Goal: Communication & Community: Ask a question

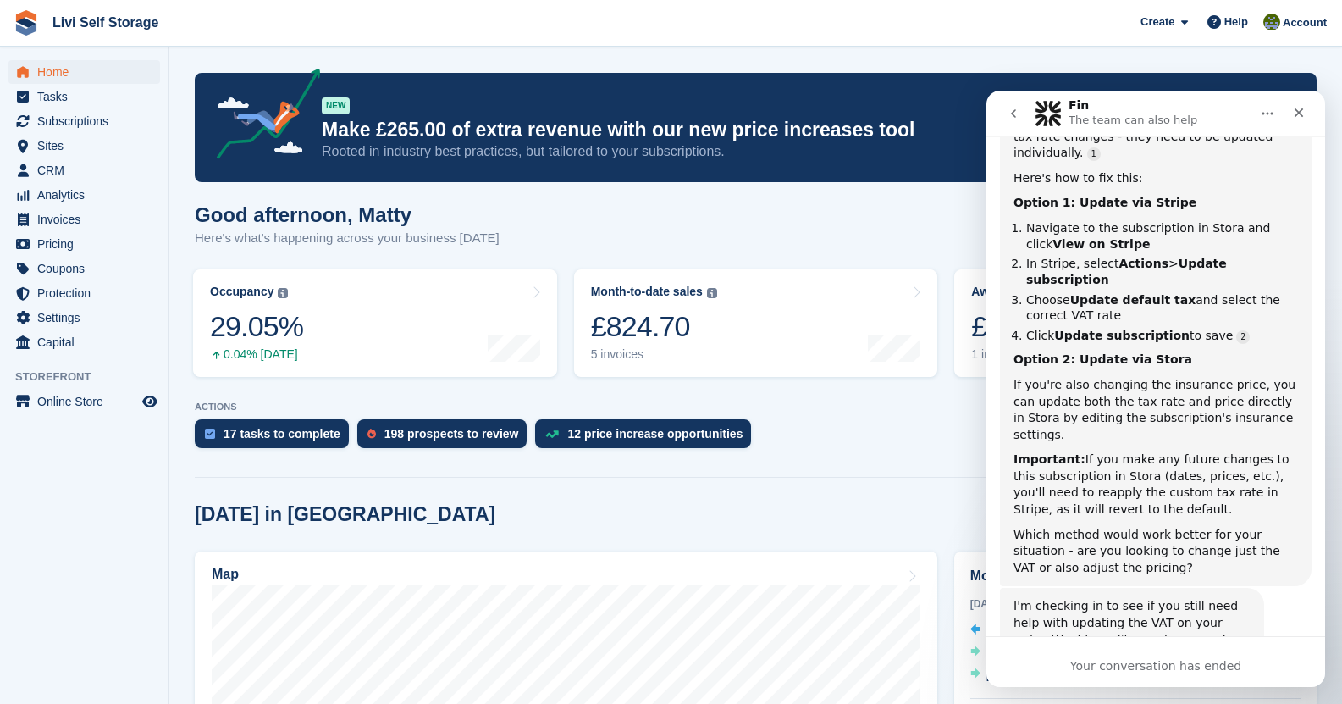
scroll to position [355, 0]
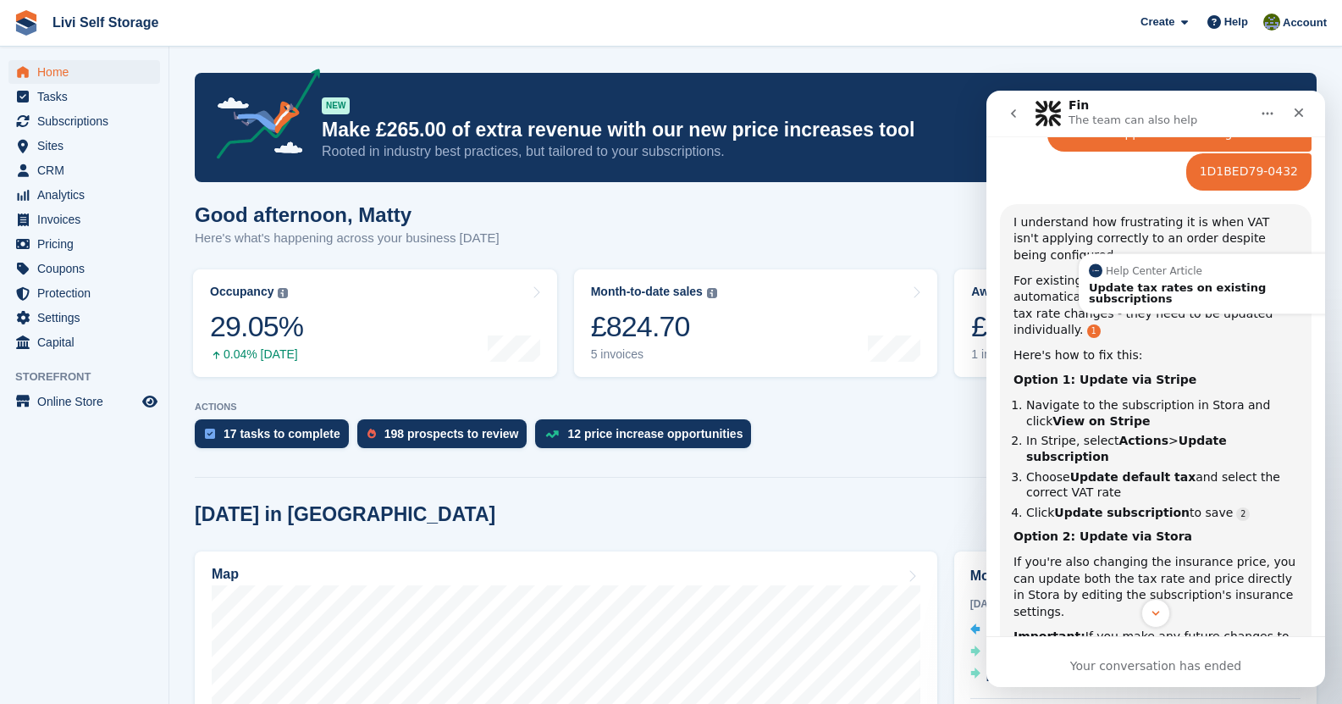
click at [1101, 324] on link "Source reference 8054660:" at bounding box center [1094, 331] width 14 height 14
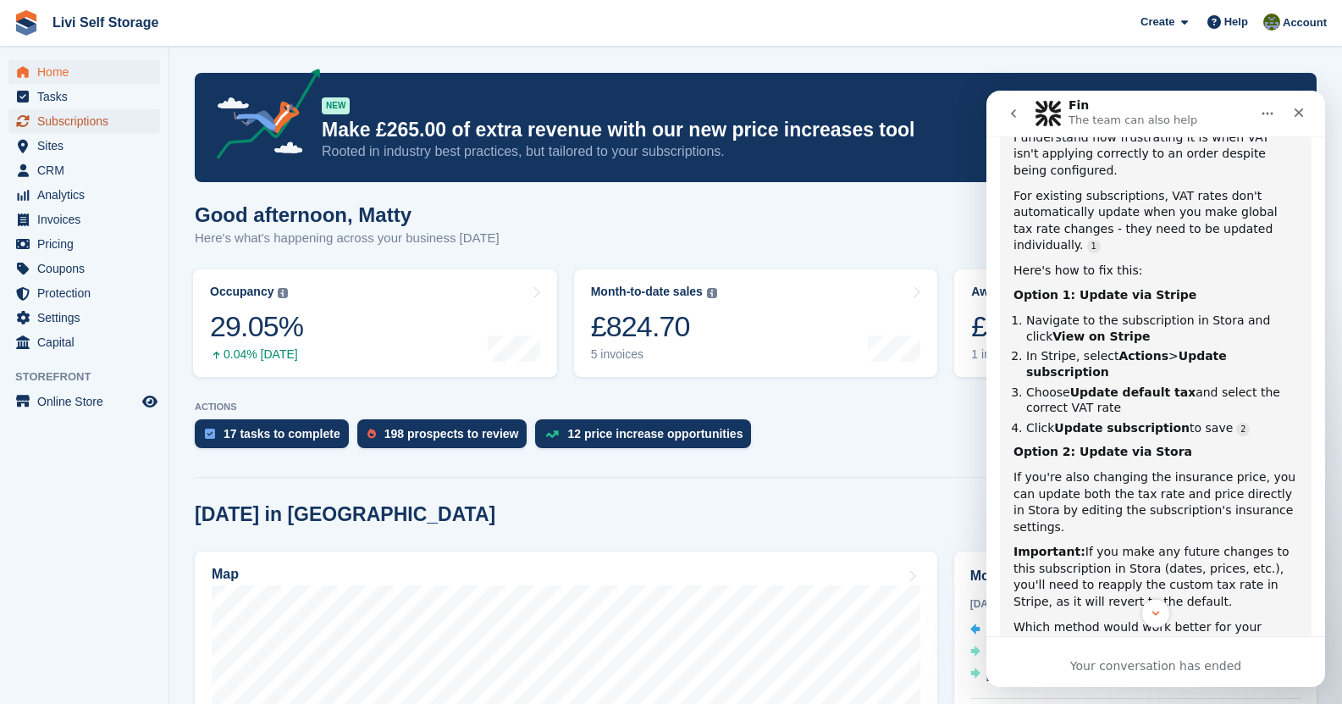
click at [80, 126] on span "Subscriptions" at bounding box center [88, 121] width 102 height 24
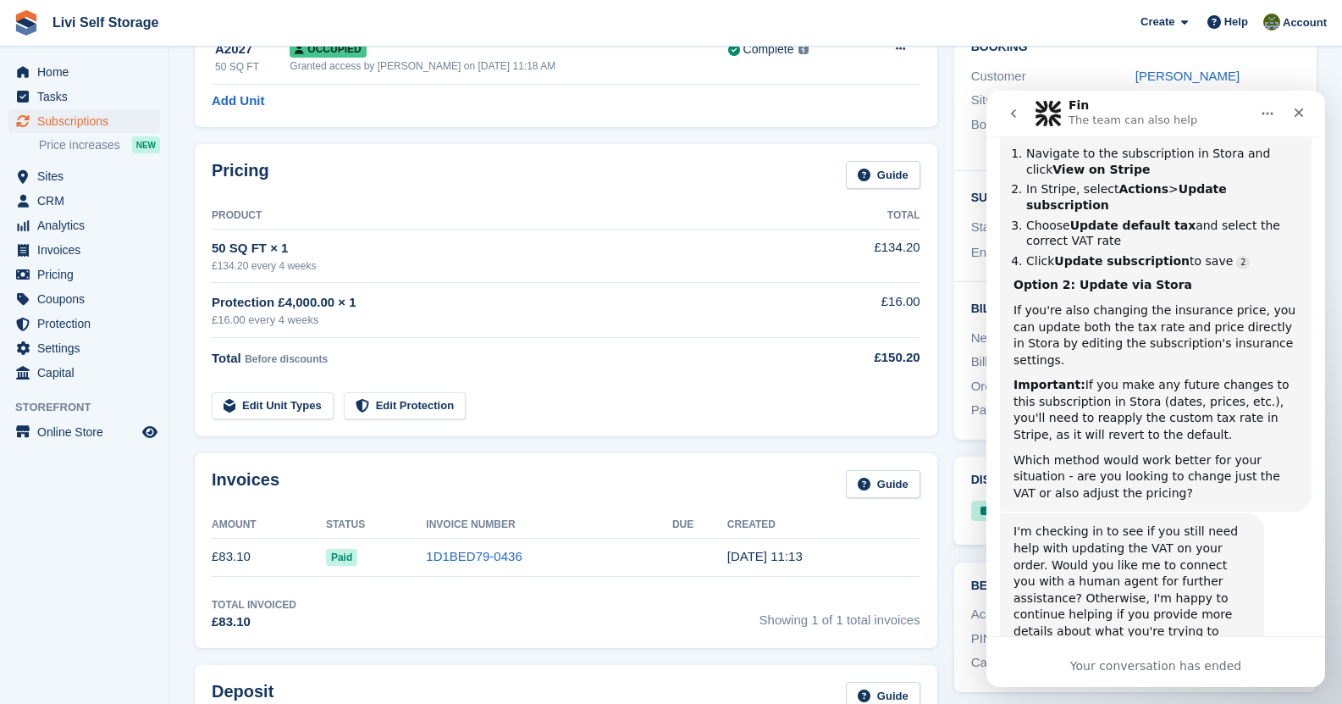
scroll to position [169, 0]
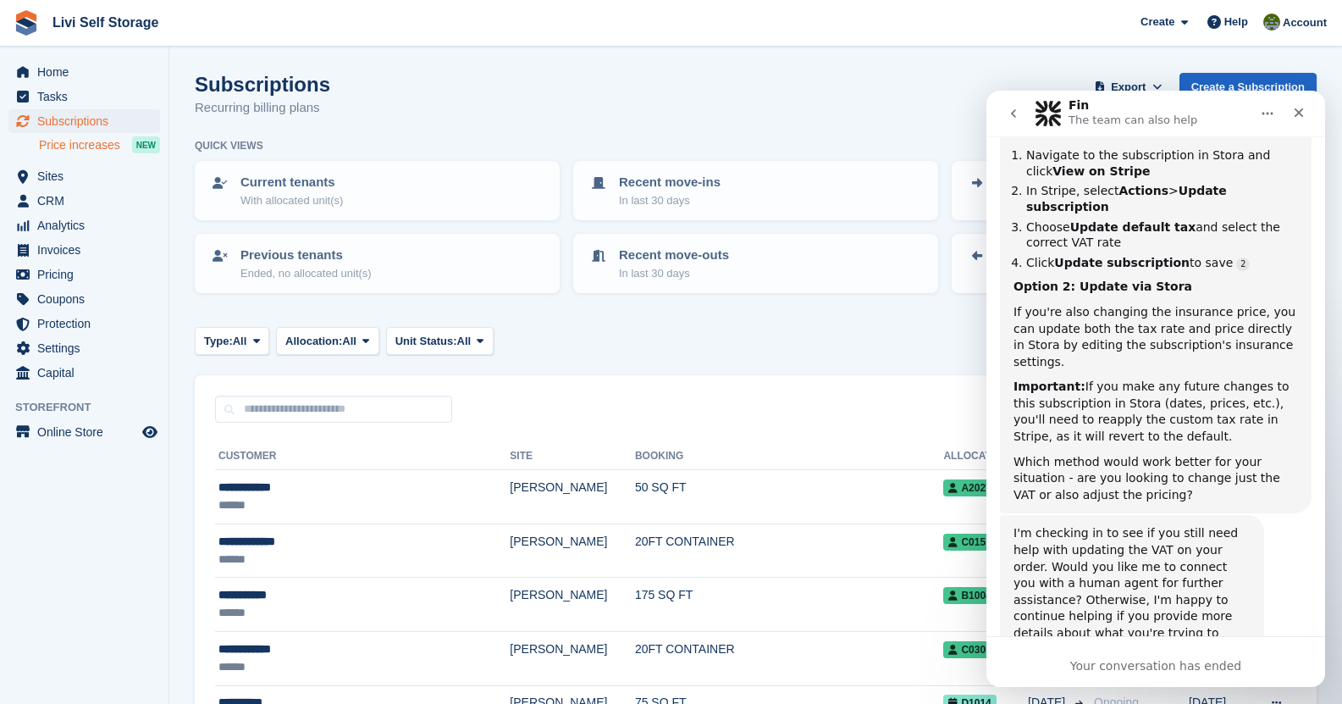
scroll to position [609, 0]
click at [72, 250] on span "Invoices" at bounding box center [88, 250] width 102 height 24
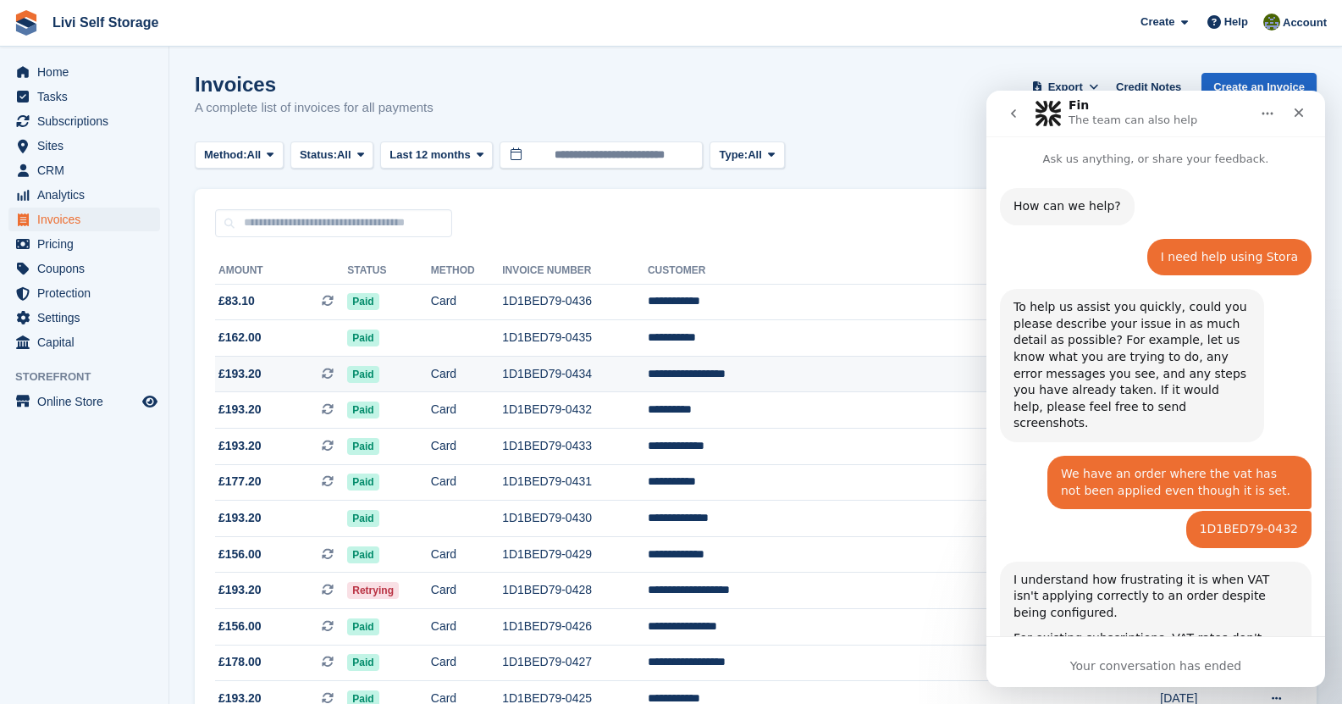
scroll to position [609, 0]
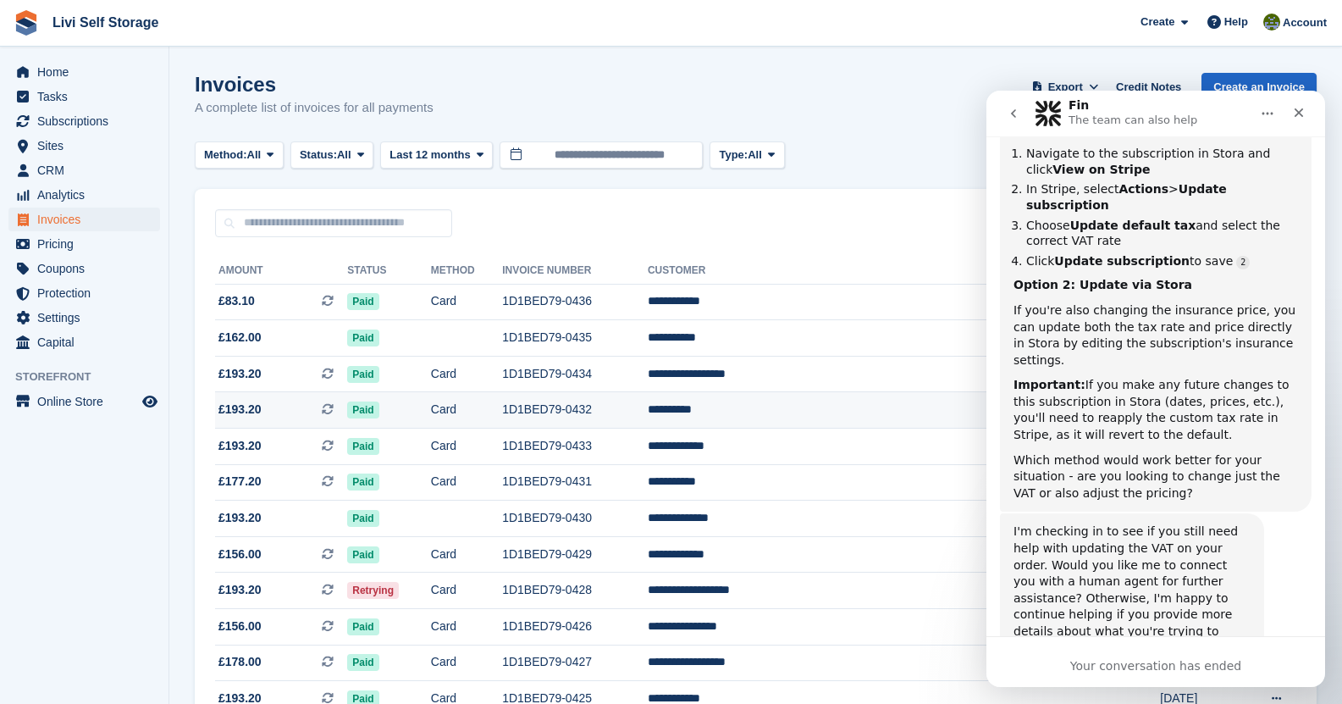
click at [600, 400] on td "1D1BED79-0432" at bounding box center [575, 410] width 146 height 36
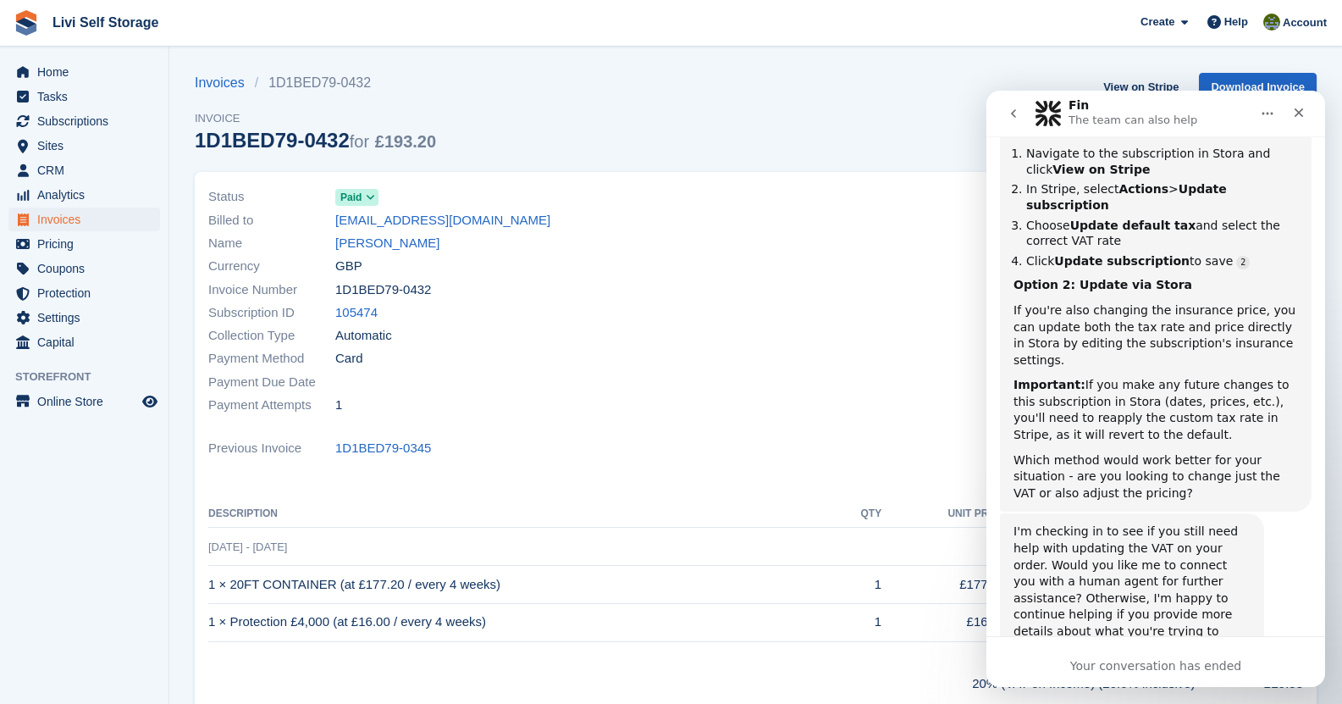
scroll to position [609, 0]
click at [362, 318] on link "105474" at bounding box center [356, 312] width 42 height 19
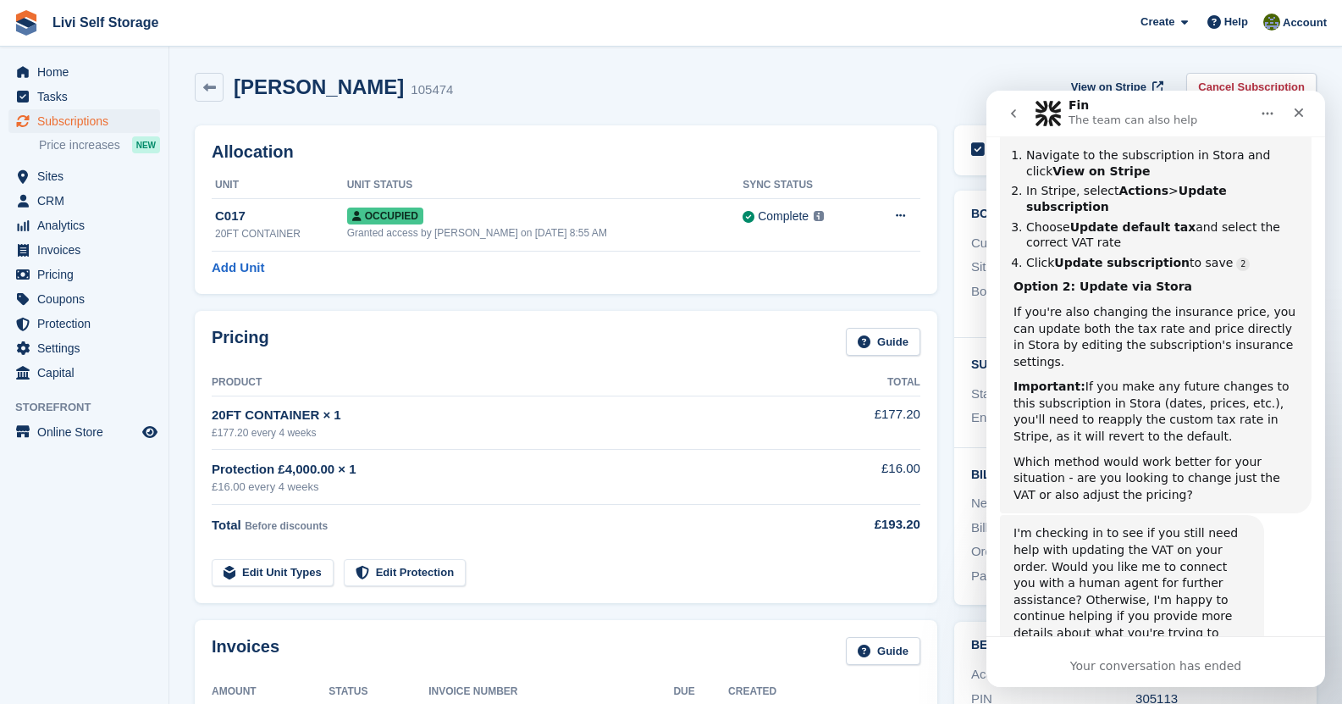
scroll to position [609, 0]
click at [1120, 81] on span "View on Stripe" at bounding box center [1108, 87] width 75 height 17
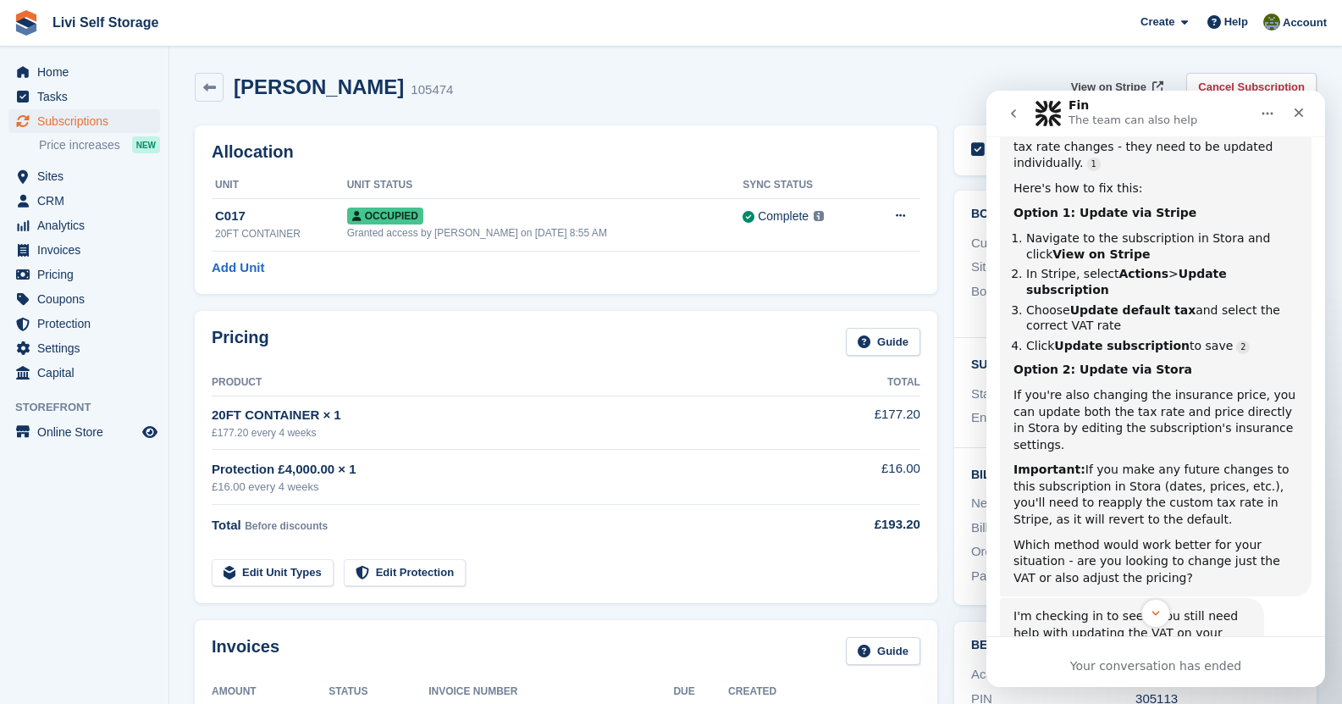
scroll to position [439, 0]
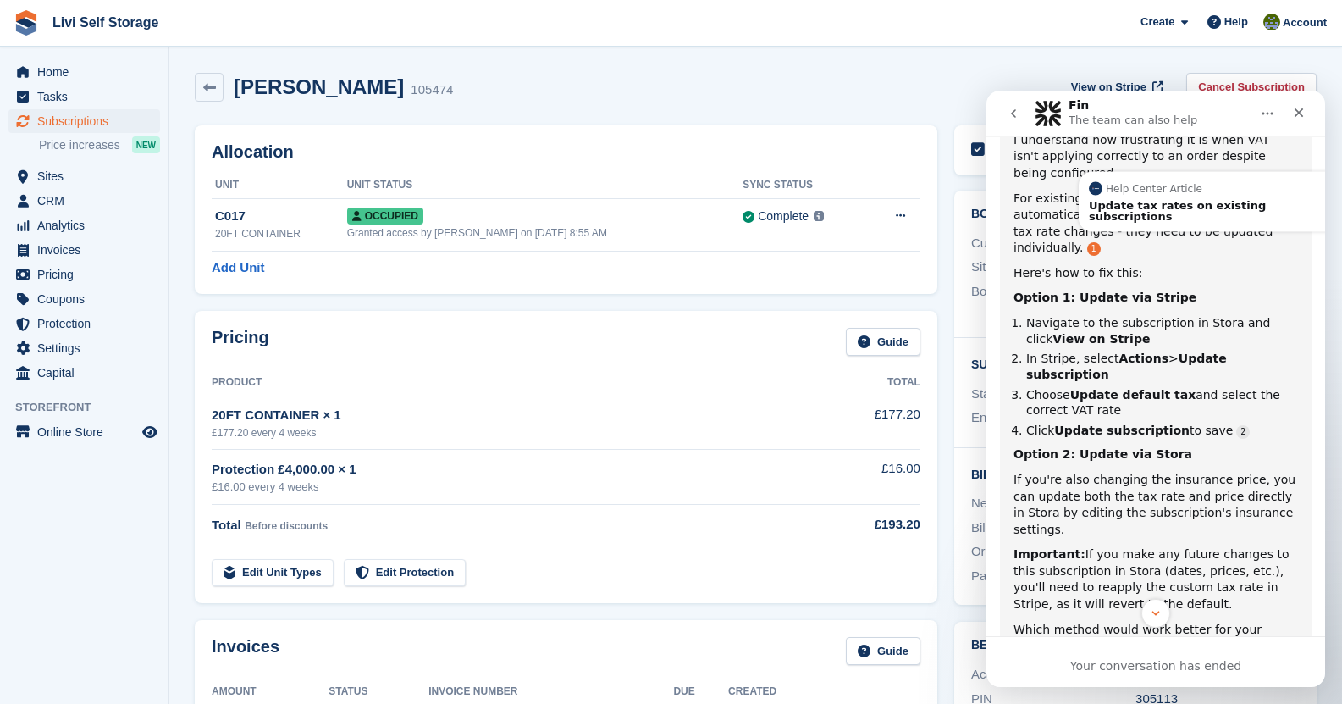
click at [1101, 242] on link "Source reference 8054660:" at bounding box center [1094, 249] width 14 height 14
click at [1266, 199] on div "Update tax rates on existing subscriptions" at bounding box center [1212, 210] width 247 height 22
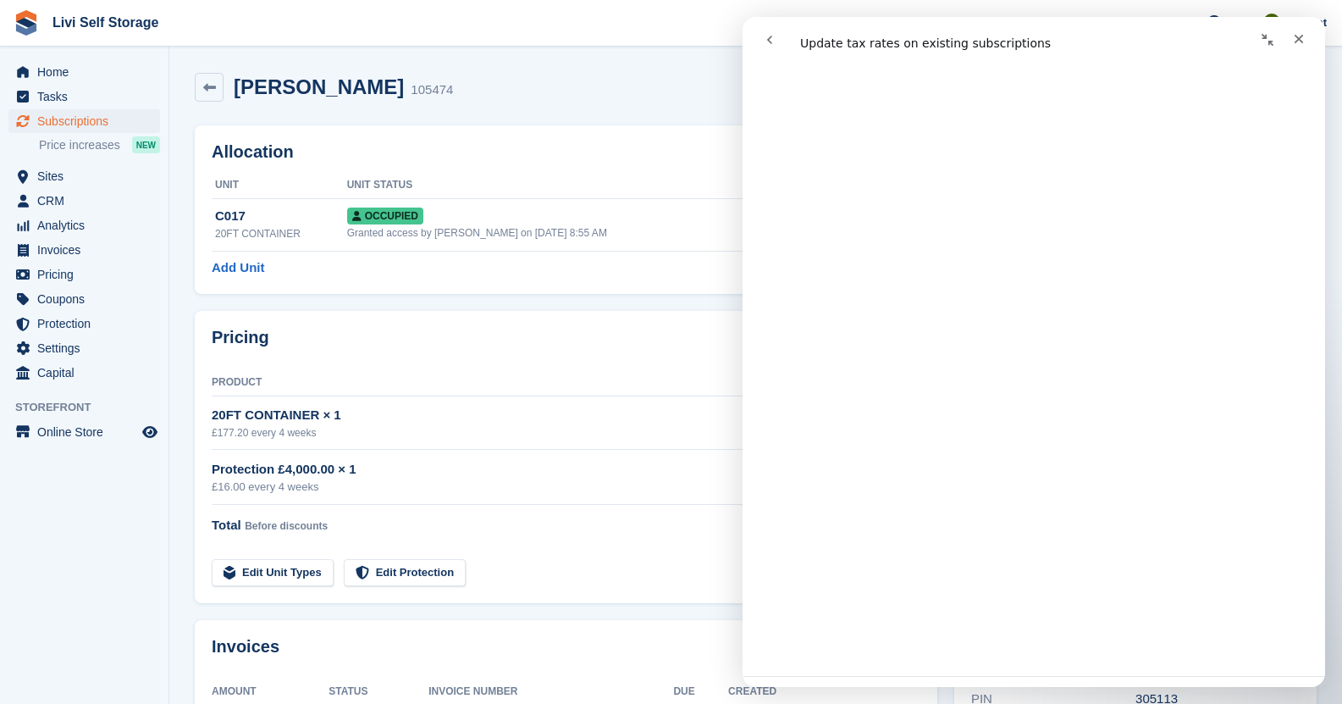
scroll to position [516, 0]
click at [1303, 36] on icon "Close" at bounding box center [1299, 39] width 14 height 14
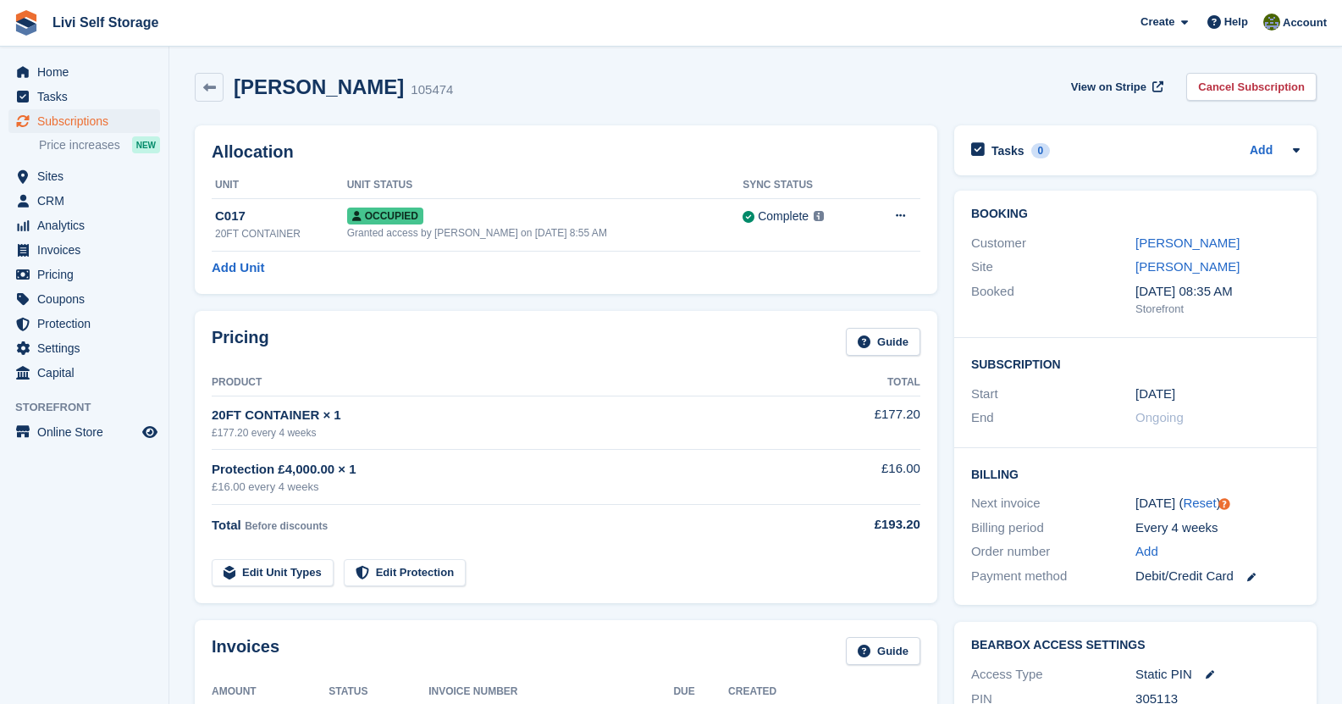
scroll to position [0, 0]
click at [1247, 35] on div "Help" at bounding box center [1228, 21] width 56 height 27
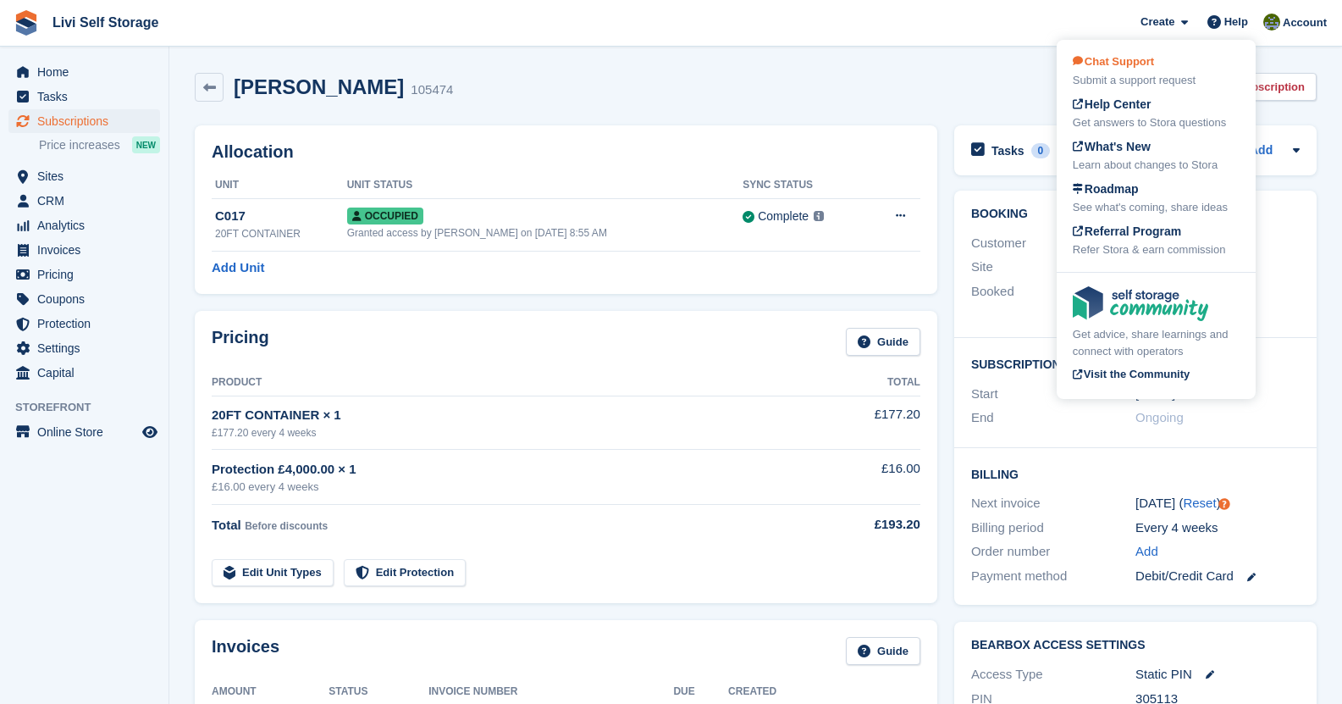
click at [1125, 80] on div "Submit a support request" at bounding box center [1156, 80] width 167 height 17
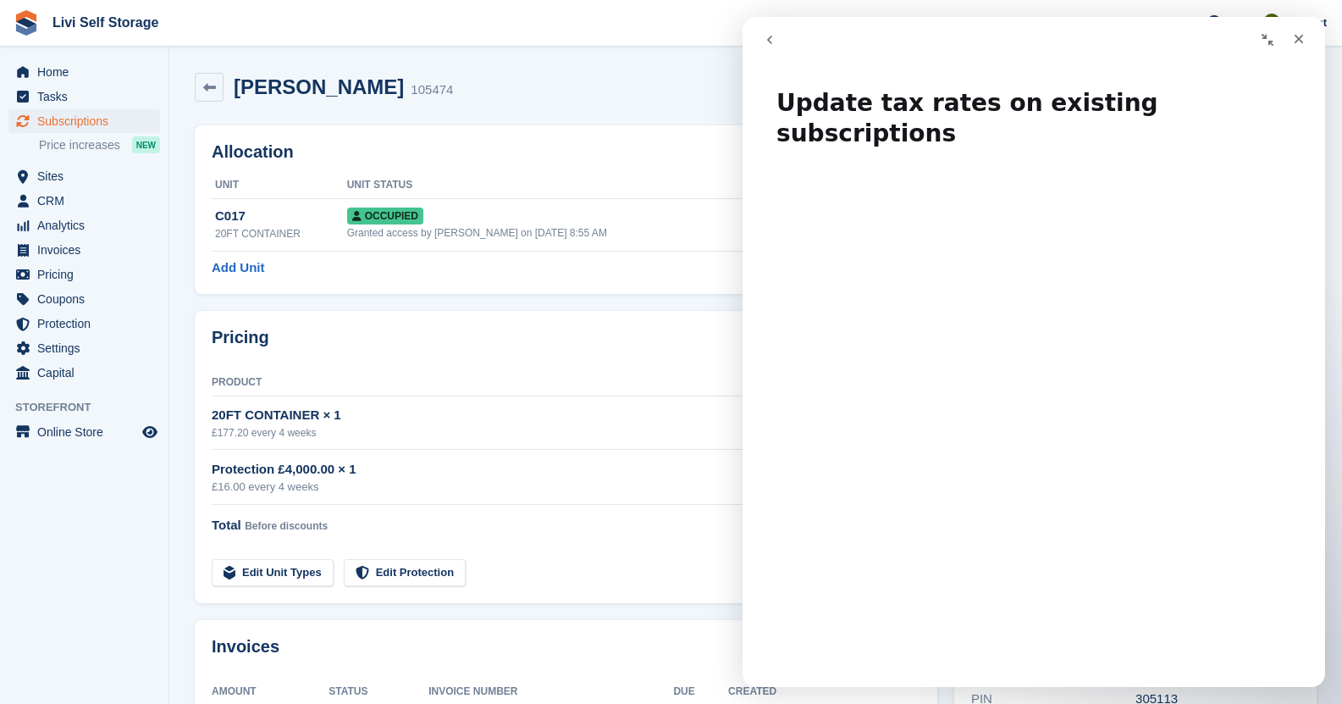
click at [771, 41] on icon "go back" at bounding box center [770, 40] width 14 height 14
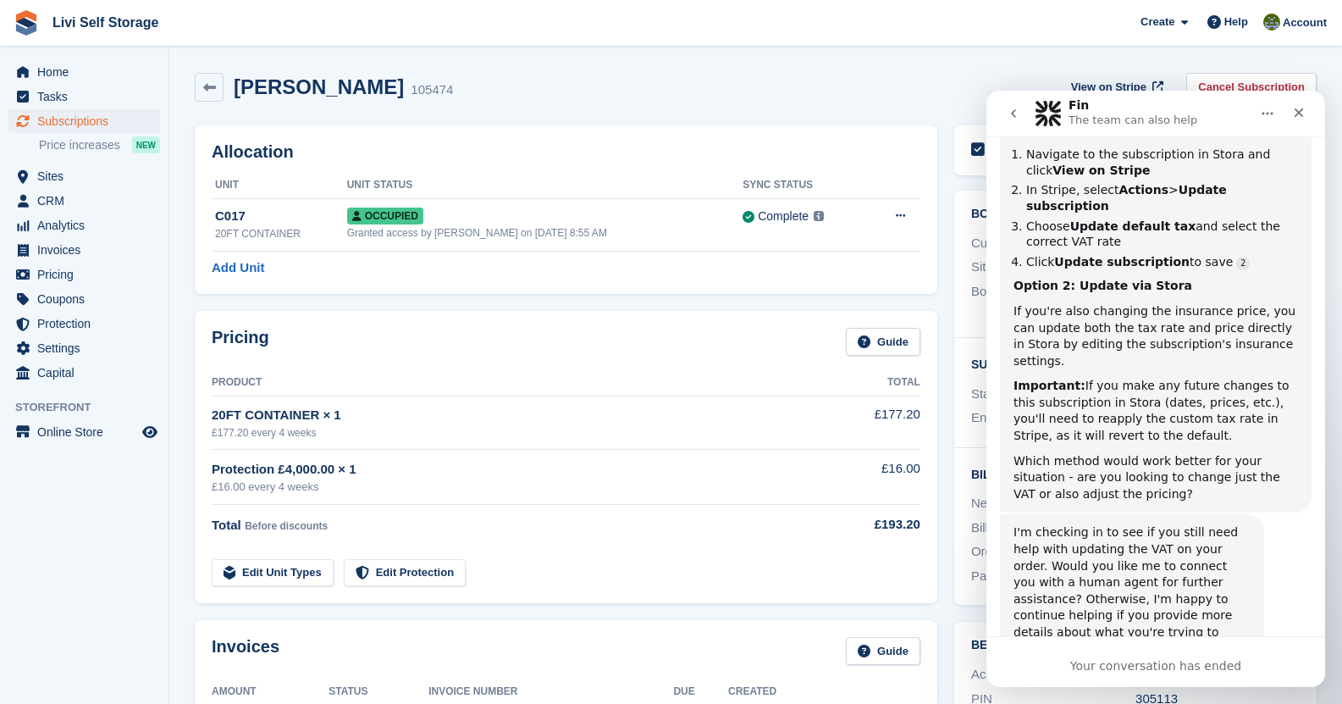
scroll to position [609, 0]
click at [1106, 608] on div "I'm checking in to see if you still need help with updating the VAT on your ord…" at bounding box center [1156, 608] width 312 height 191
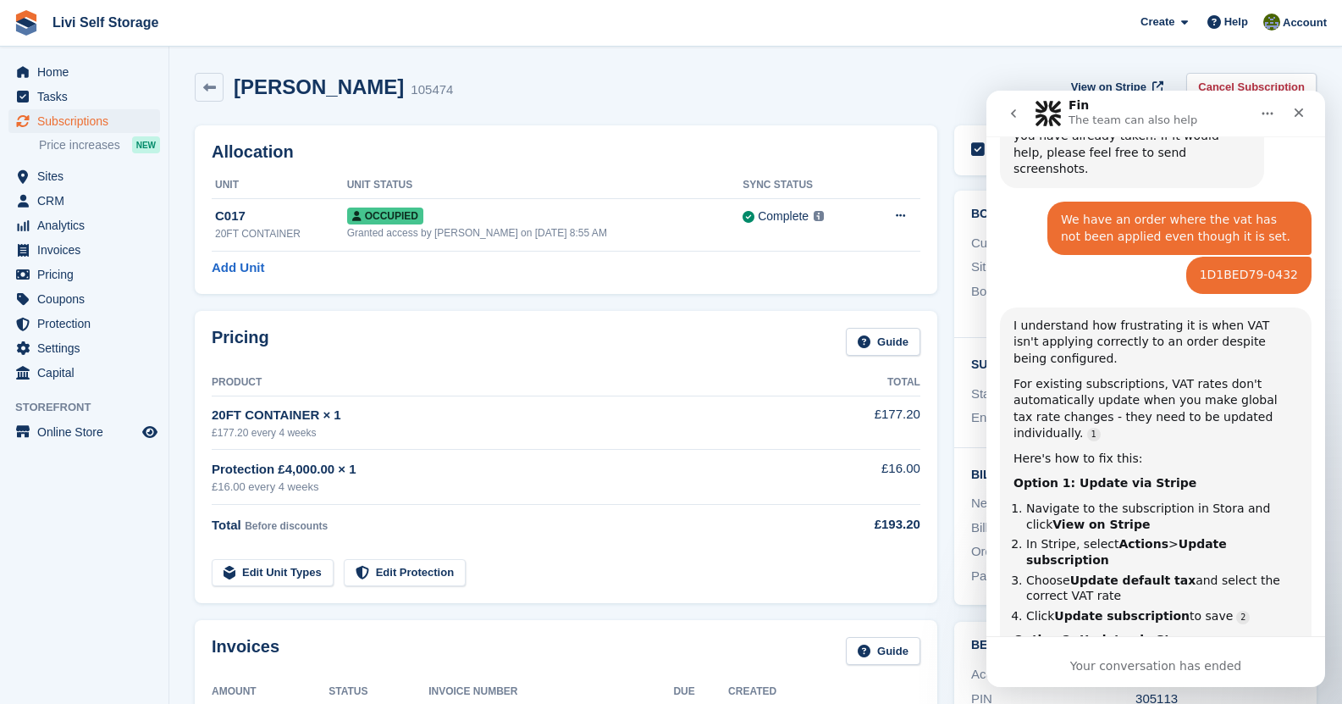
scroll to position [185, 0]
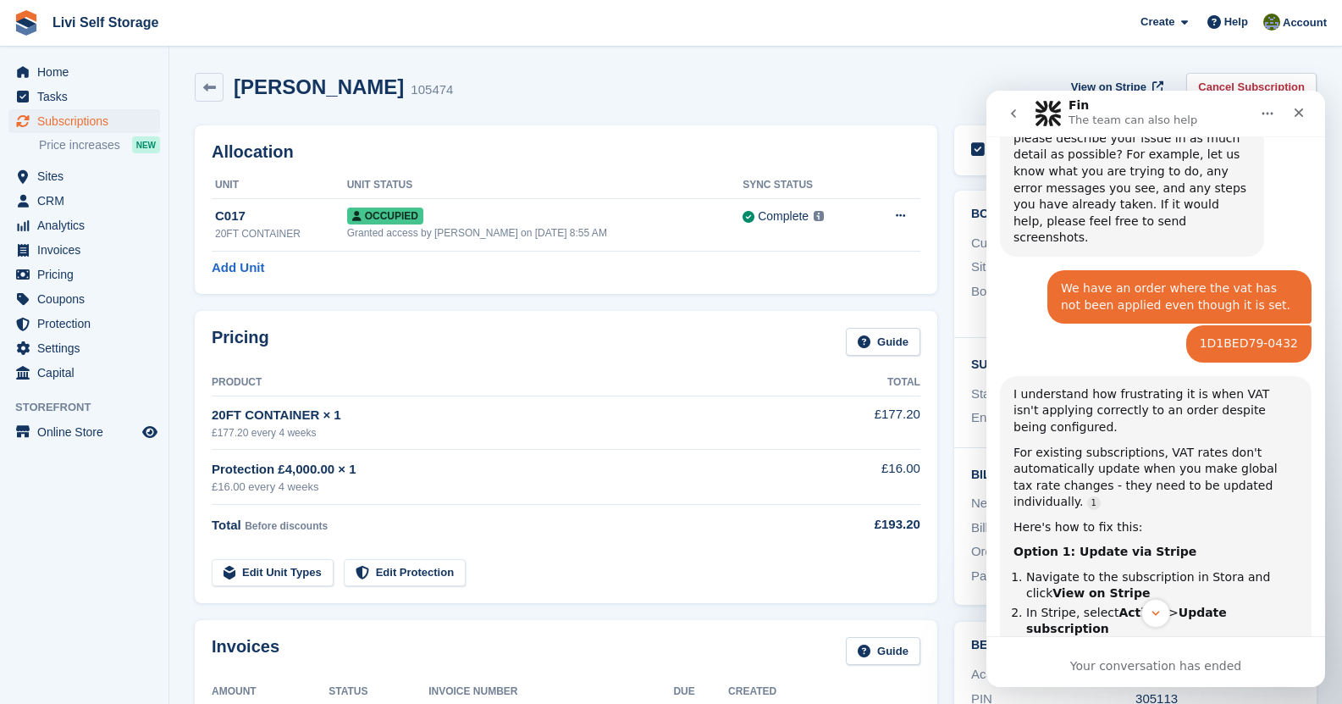
click at [1273, 113] on icon "Home" at bounding box center [1268, 114] width 11 height 3
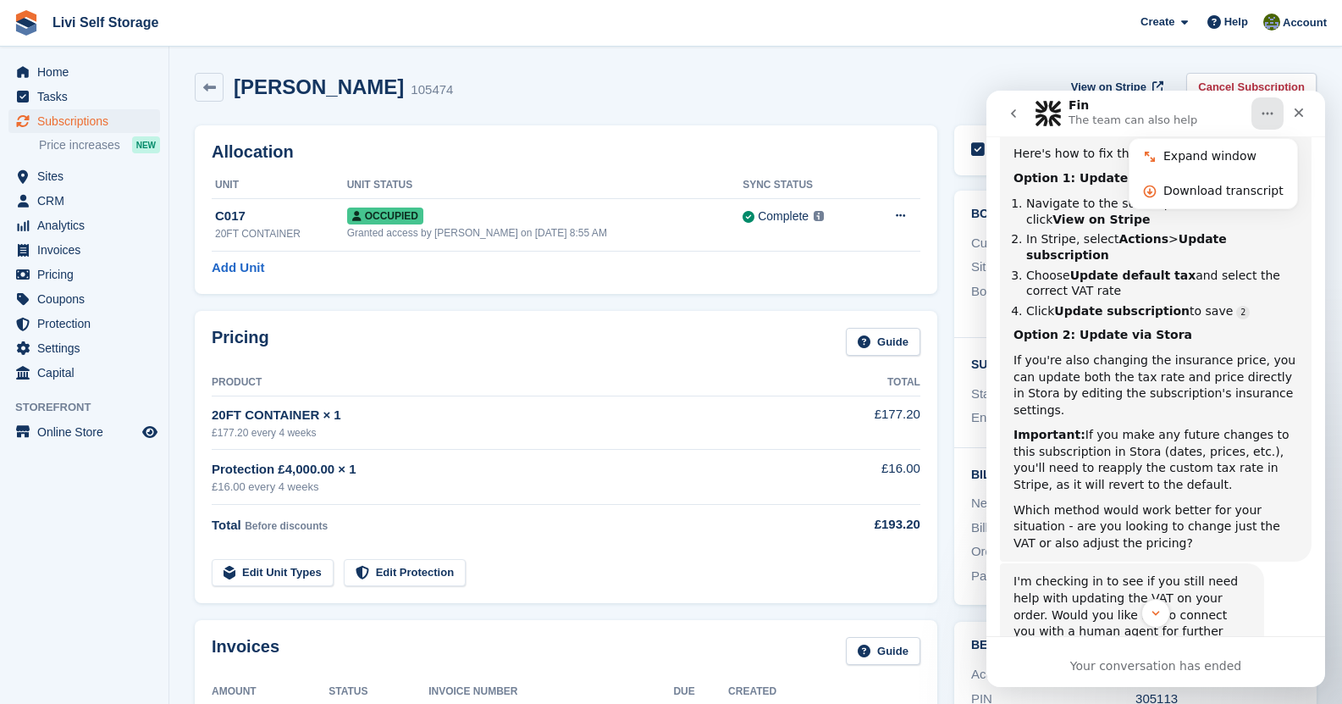
scroll to position [609, 0]
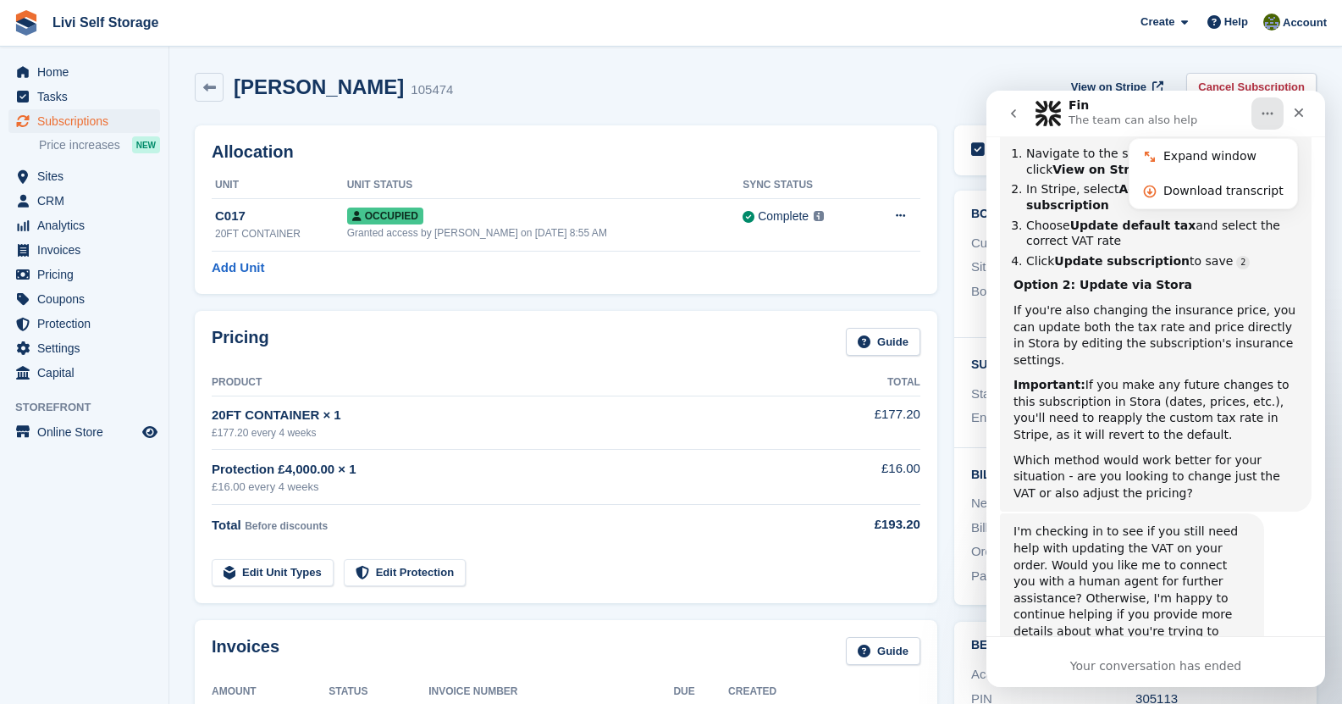
click at [1096, 609] on div "I'm checking in to see if you still need help with updating the VAT on your ord…" at bounding box center [1156, 608] width 312 height 191
click at [1299, 116] on icon "Close" at bounding box center [1299, 113] width 14 height 14
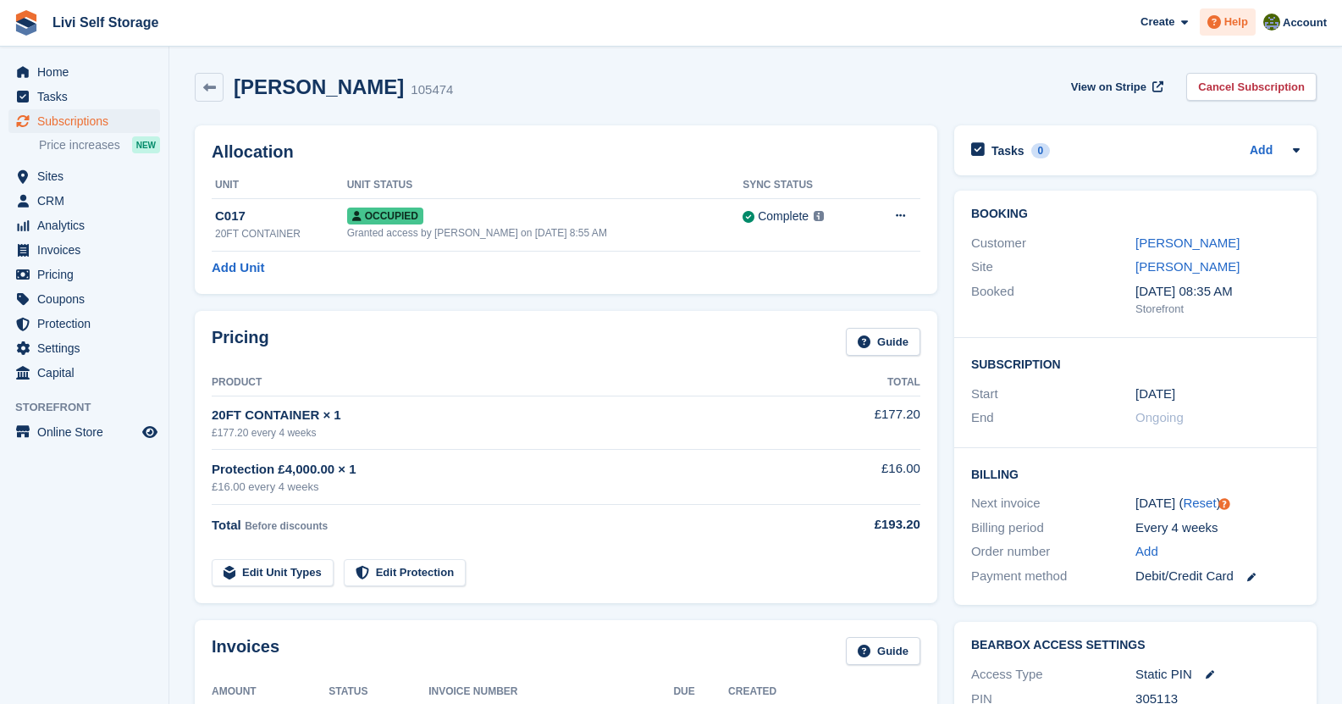
click at [1224, 14] on span at bounding box center [1214, 22] width 20 height 20
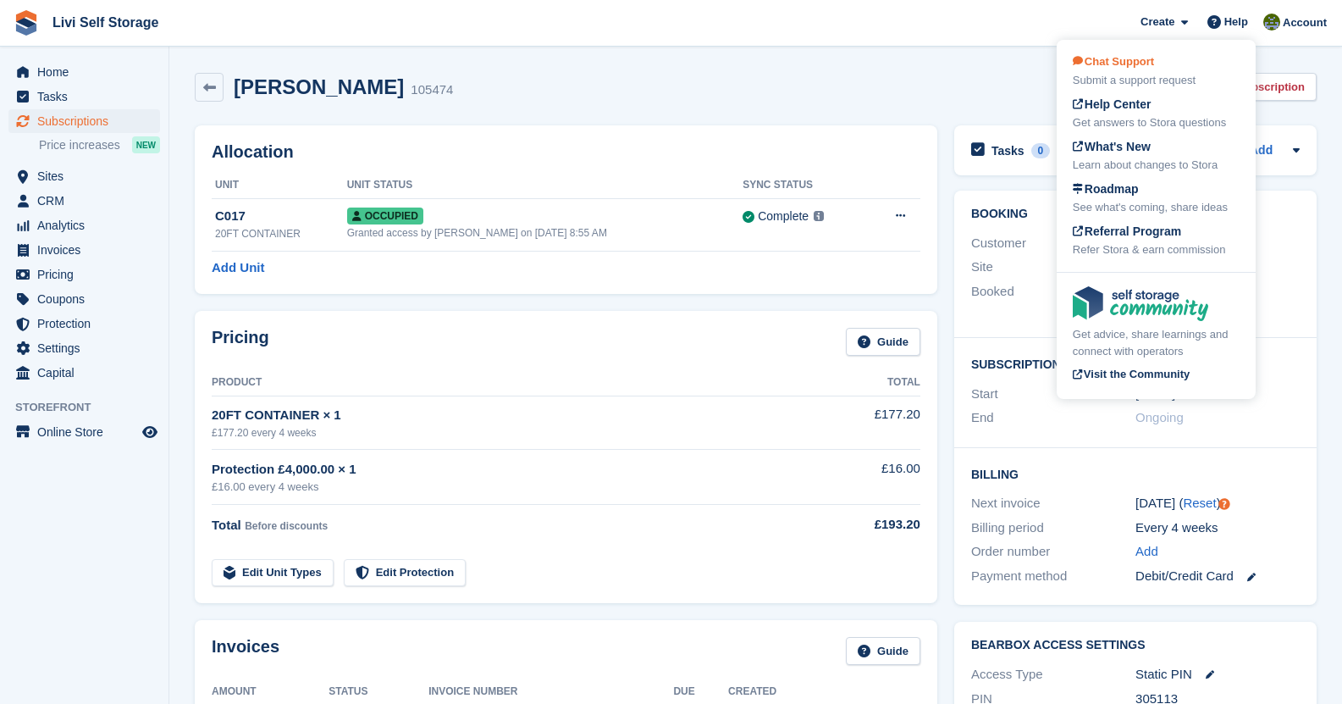
click at [1132, 67] on span "Chat Support" at bounding box center [1113, 61] width 81 height 13
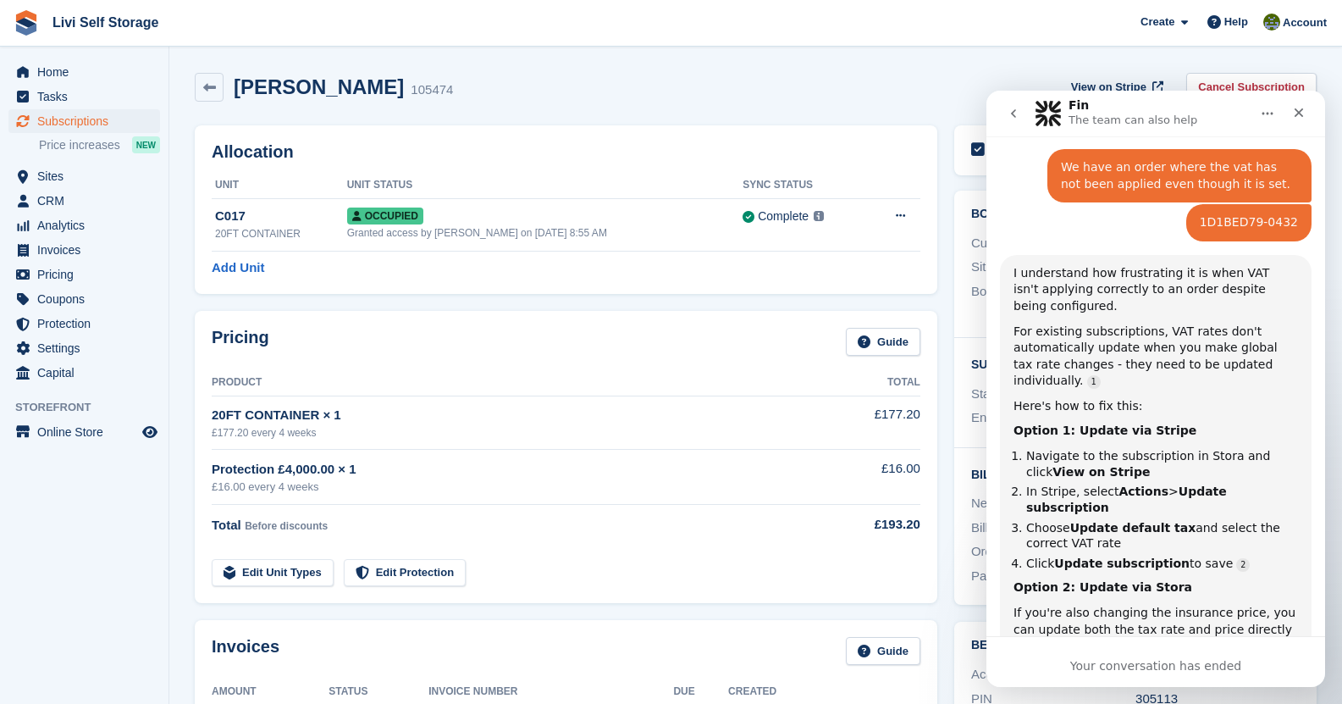
scroll to position [270, 0]
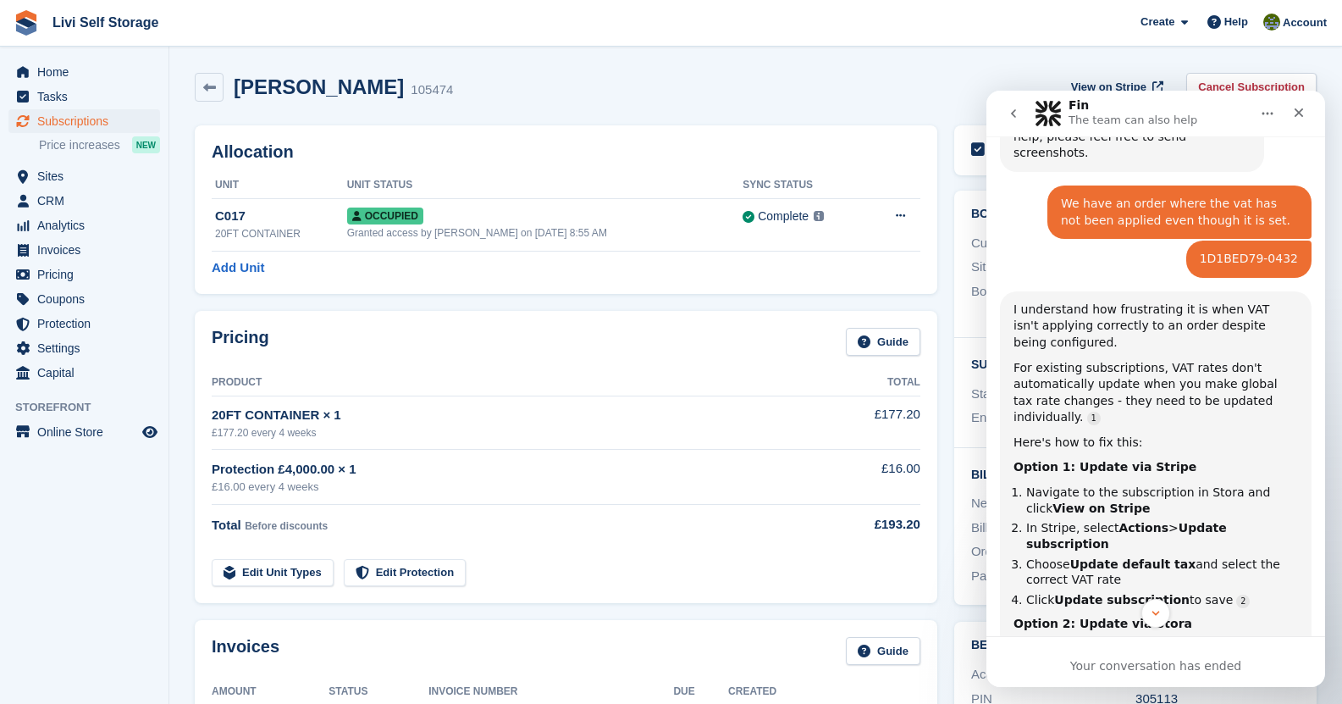
click at [1267, 117] on icon "Home" at bounding box center [1268, 114] width 14 height 14
click at [1290, 115] on div "Close" at bounding box center [1299, 112] width 30 height 30
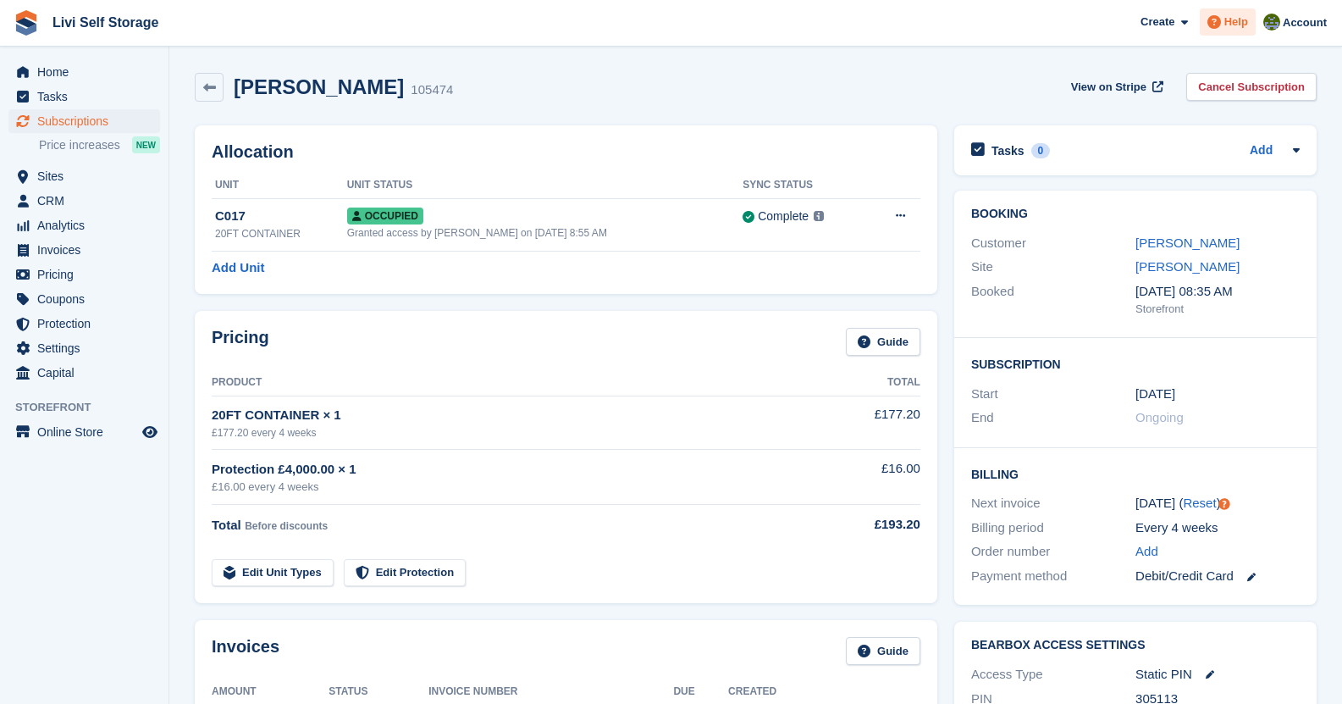
click at [1230, 30] on div "Help" at bounding box center [1228, 21] width 56 height 27
drag, startPoint x: 0, startPoint y: 0, endPoint x: 1230, endPoint y: 24, distance: 1229.8
click at [1230, 24] on span "Help" at bounding box center [1236, 22] width 24 height 17
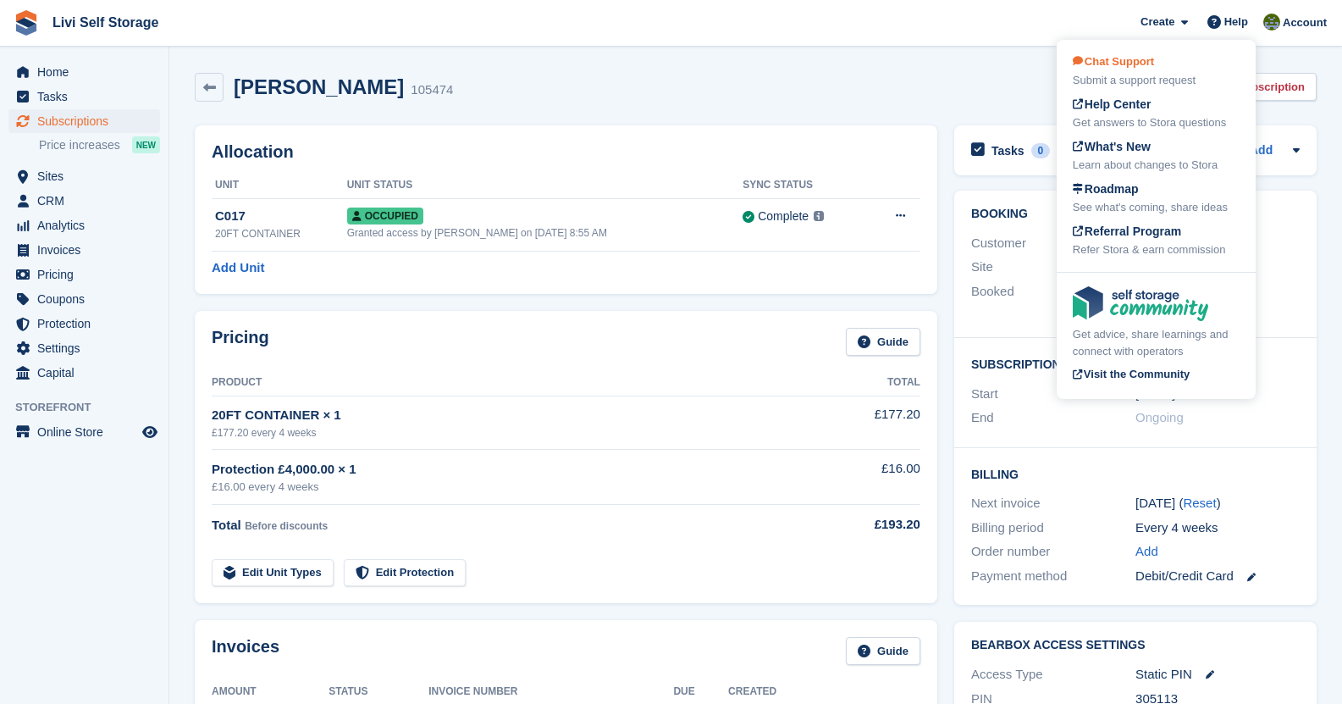
click at [1131, 71] on div "Chat Support Submit a support request" at bounding box center [1156, 71] width 167 height 36
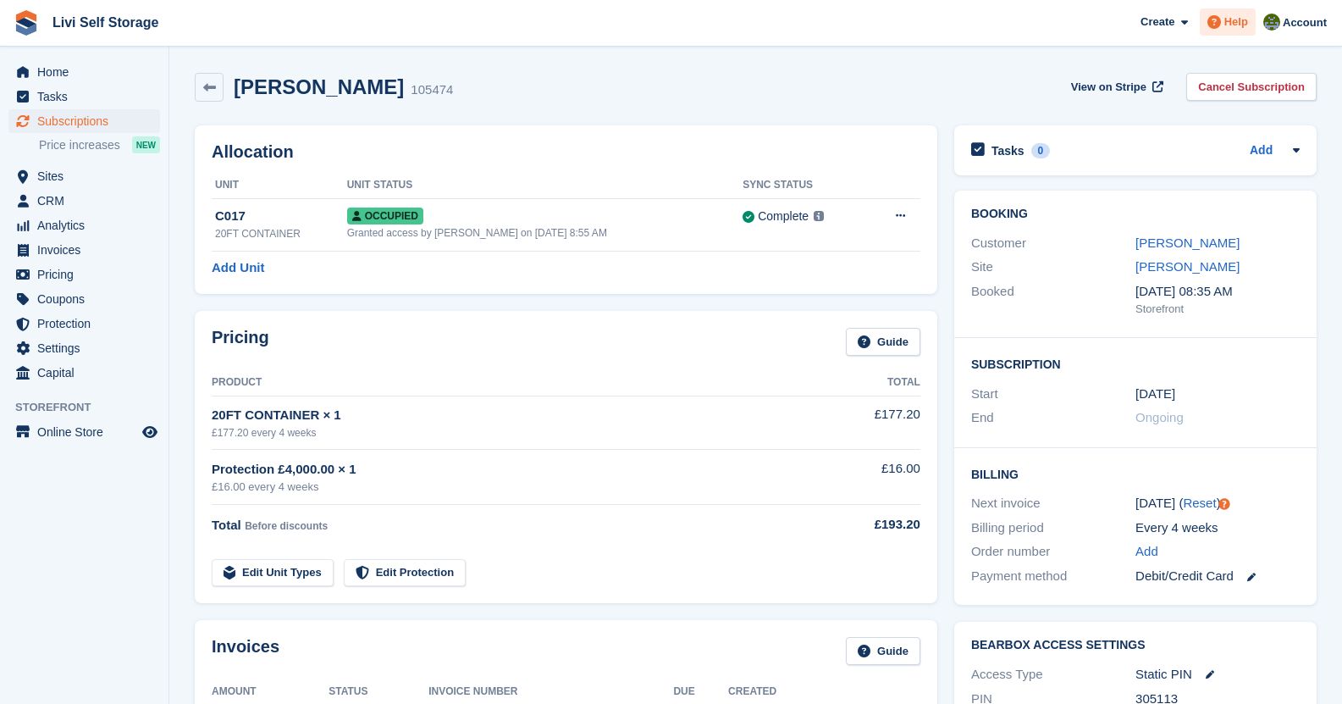
click at [1238, 30] on div "Help" at bounding box center [1228, 21] width 56 height 27
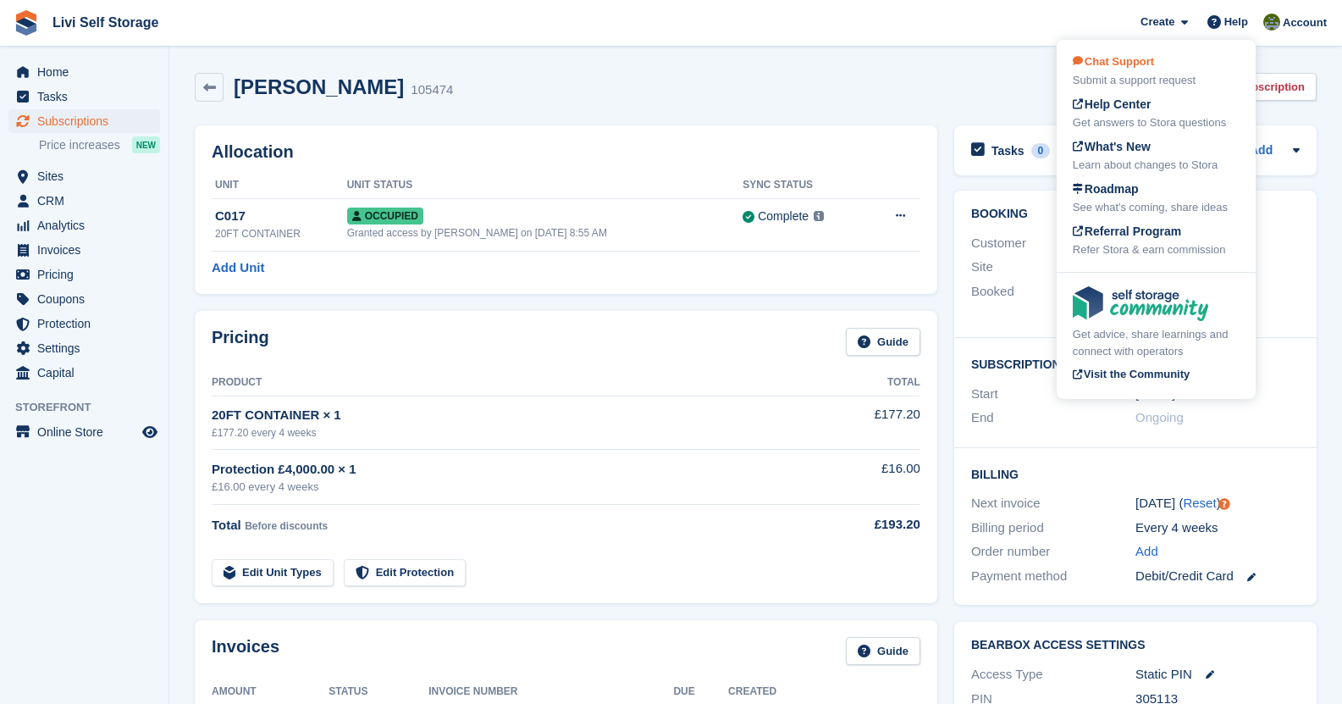
click at [1115, 71] on div "Chat Support Submit a support request" at bounding box center [1156, 71] width 167 height 36
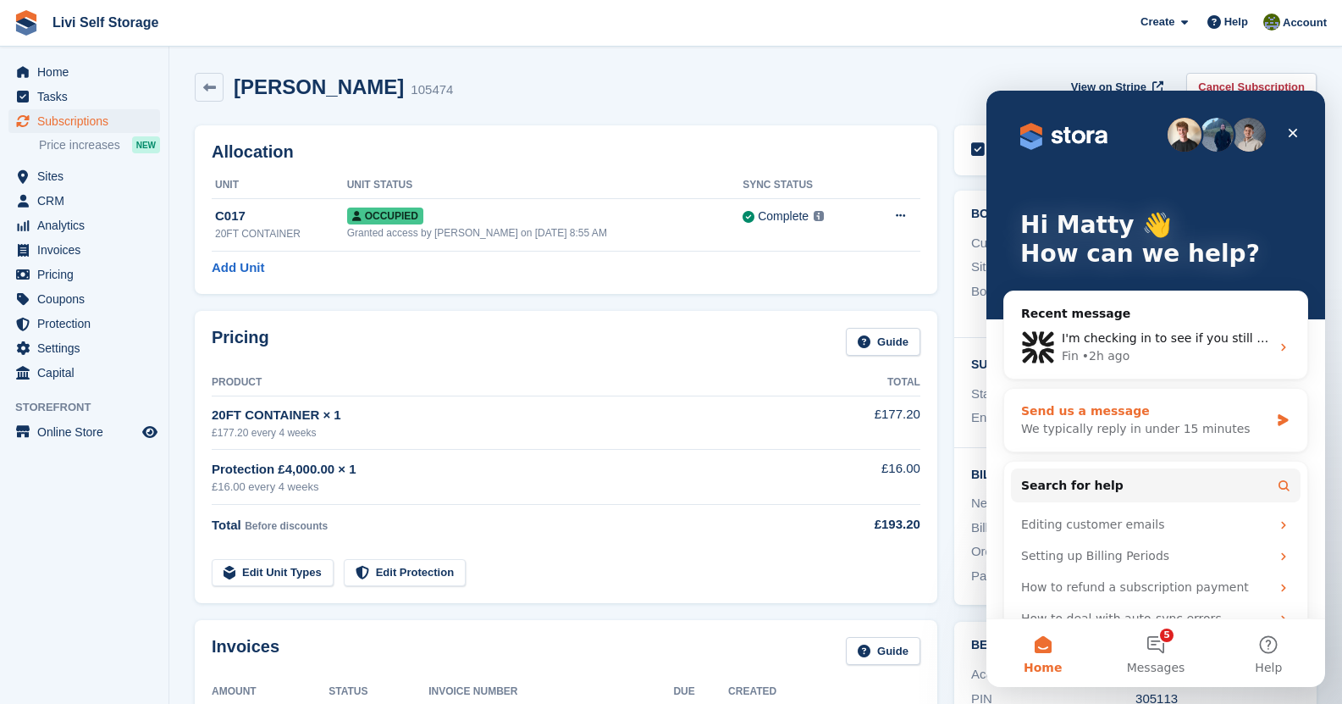
click at [1143, 423] on div "We typically reply in under 15 minutes" at bounding box center [1145, 429] width 248 height 18
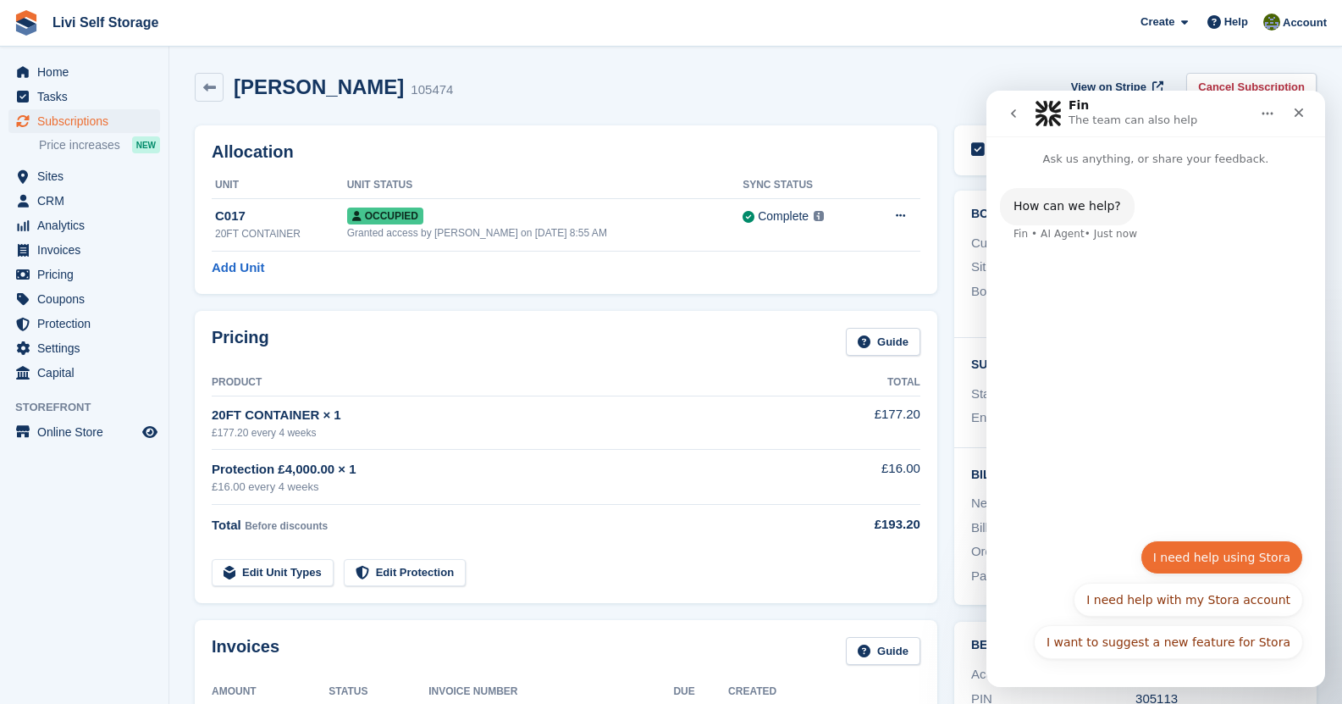
click at [1213, 563] on button "I need help using Stora" at bounding box center [1222, 557] width 163 height 34
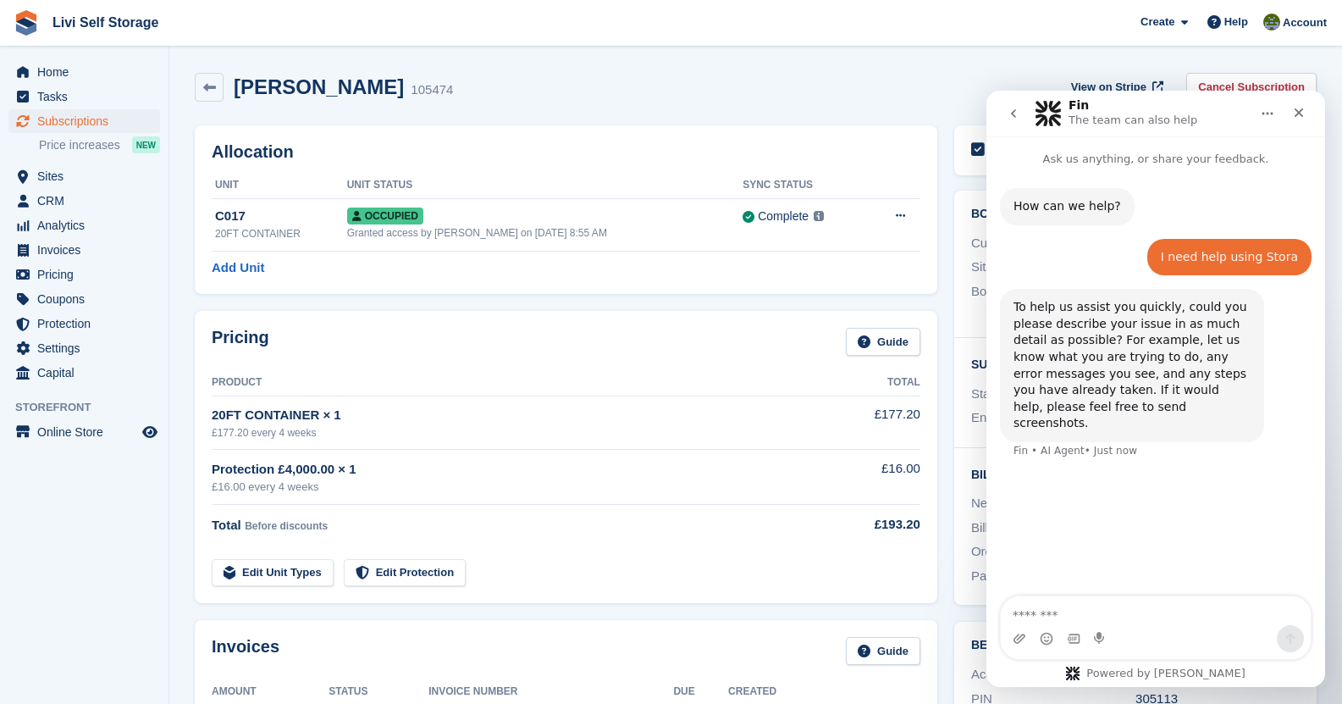
click at [1096, 610] on textarea "Message…" at bounding box center [1156, 610] width 310 height 29
type textarea "*****"
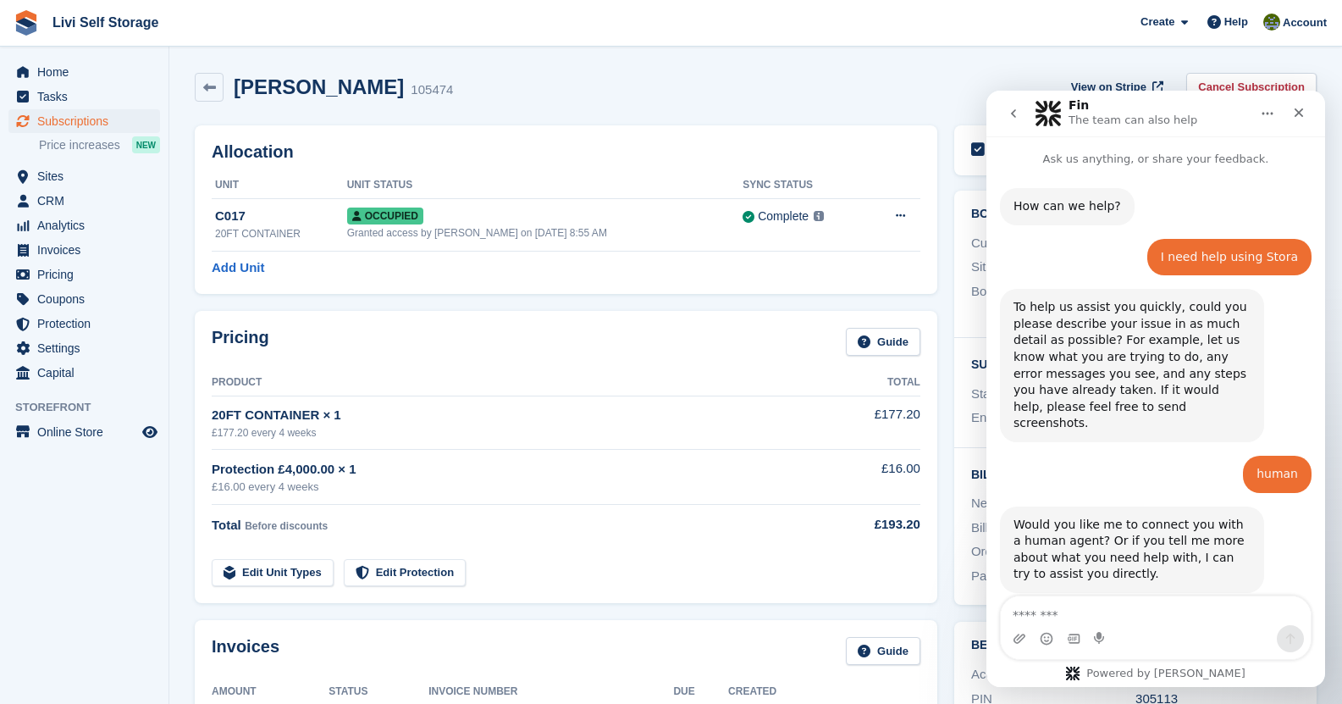
scroll to position [15, 0]
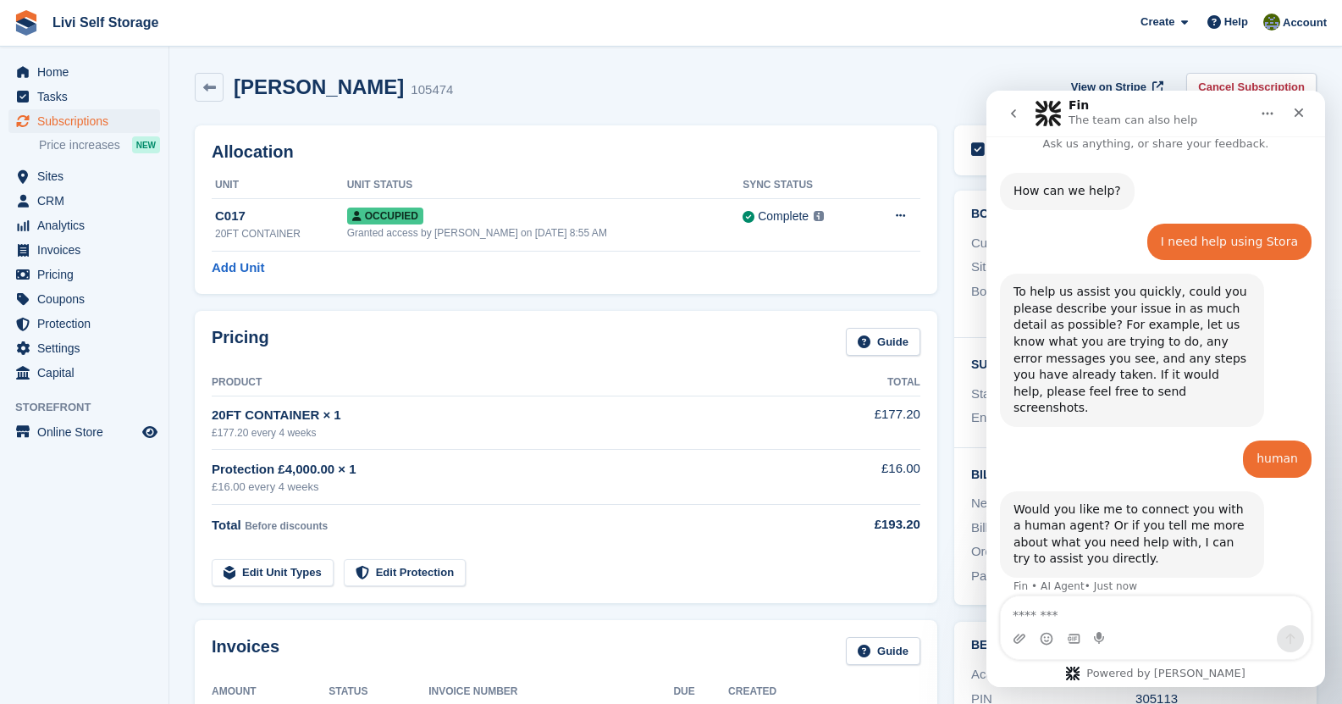
click at [1074, 601] on textarea "Message…" at bounding box center [1156, 610] width 310 height 29
type textarea "***"
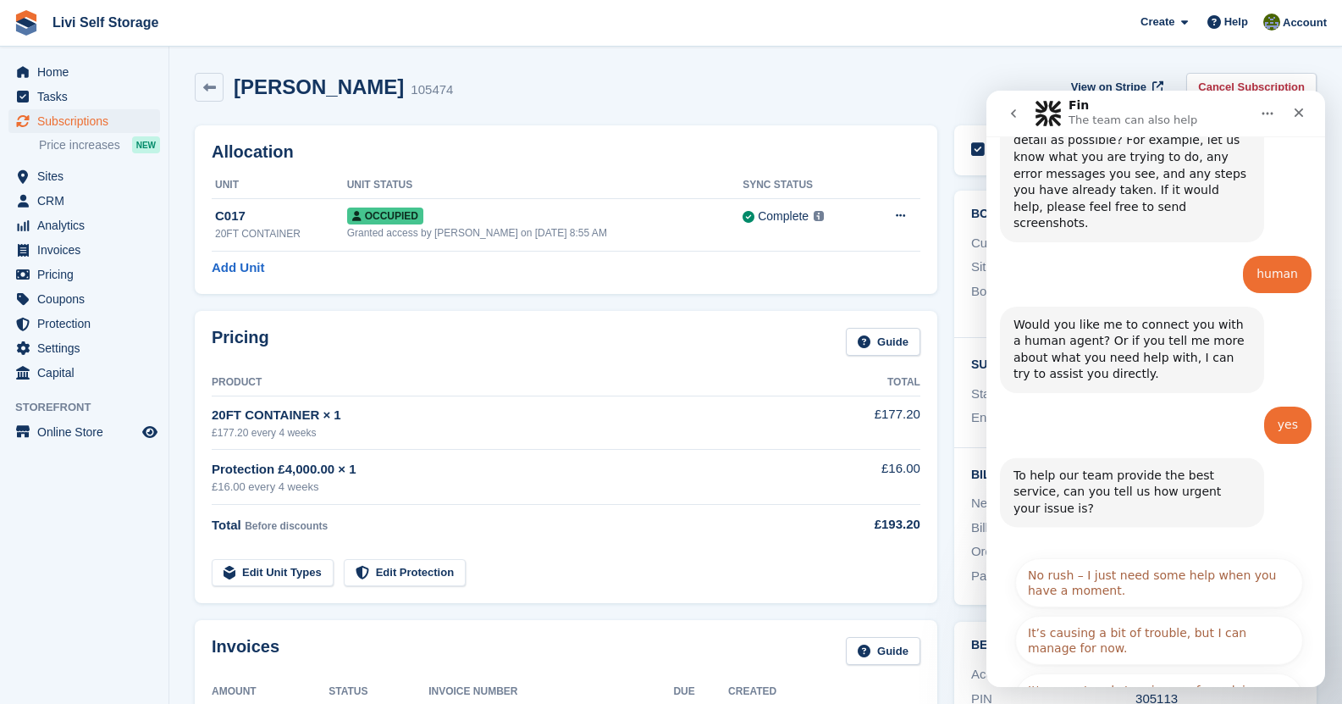
scroll to position [215, 0]
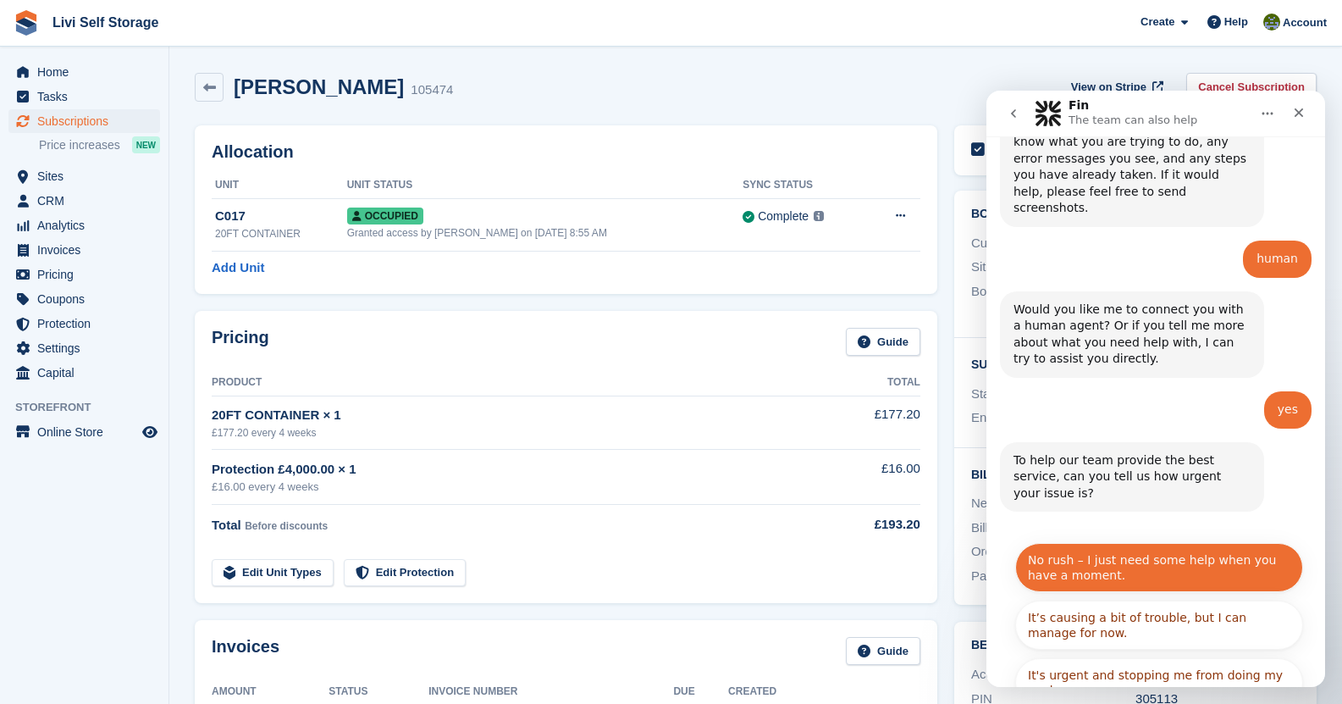
click at [1136, 547] on button "No rush – I just need some help when you have a moment." at bounding box center [1159, 567] width 288 height 49
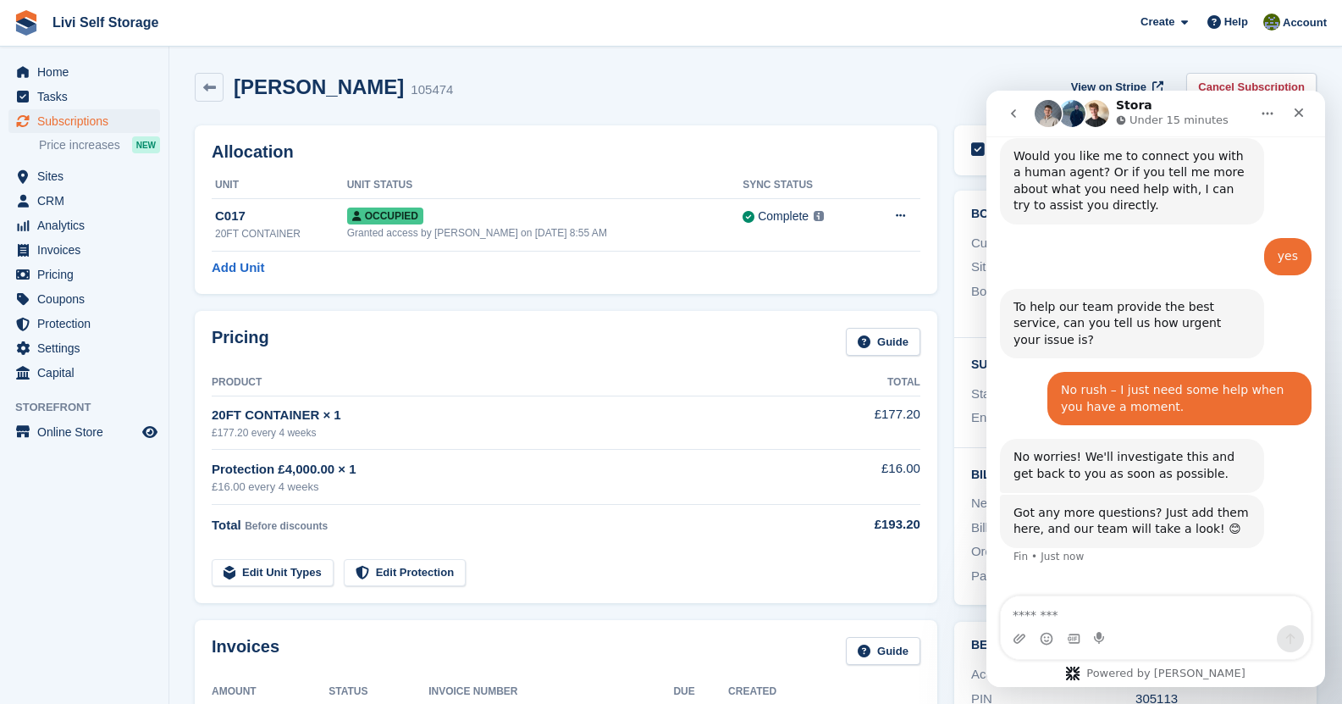
scroll to position [369, 0]
click at [1010, 114] on icon "go back" at bounding box center [1014, 114] width 14 height 14
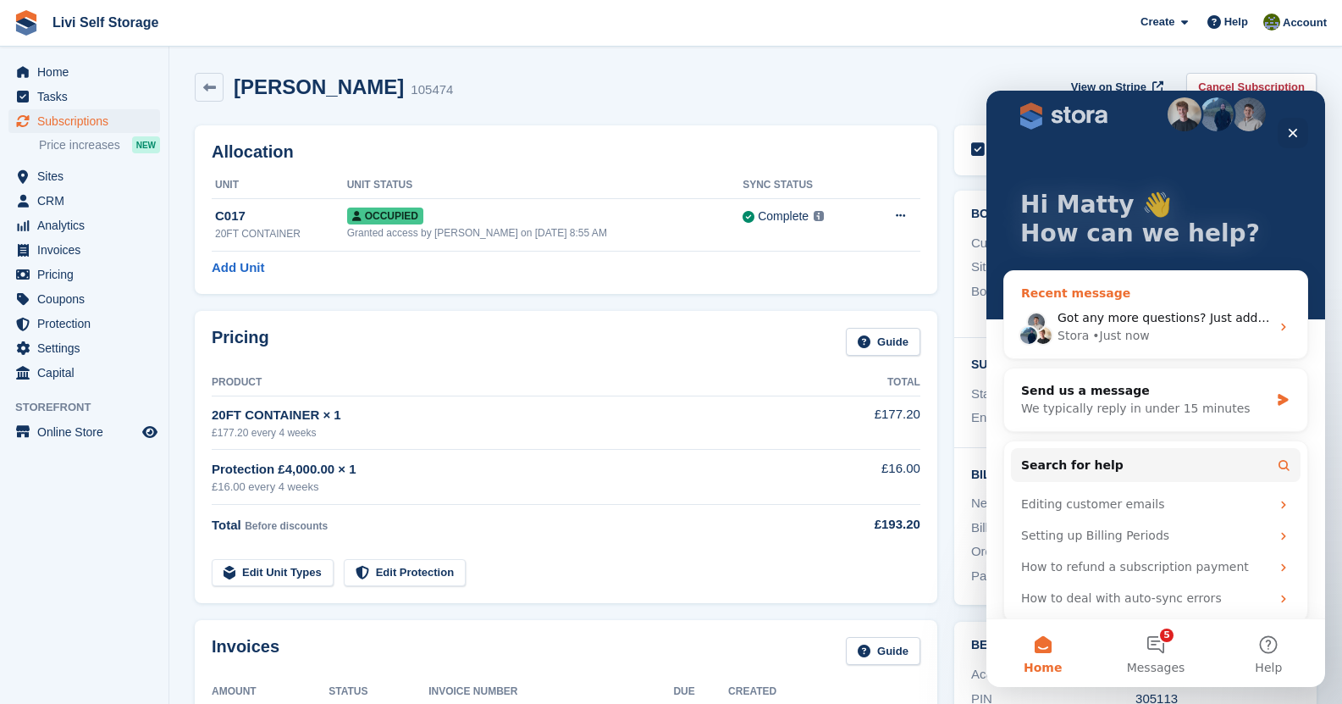
scroll to position [32, 0]
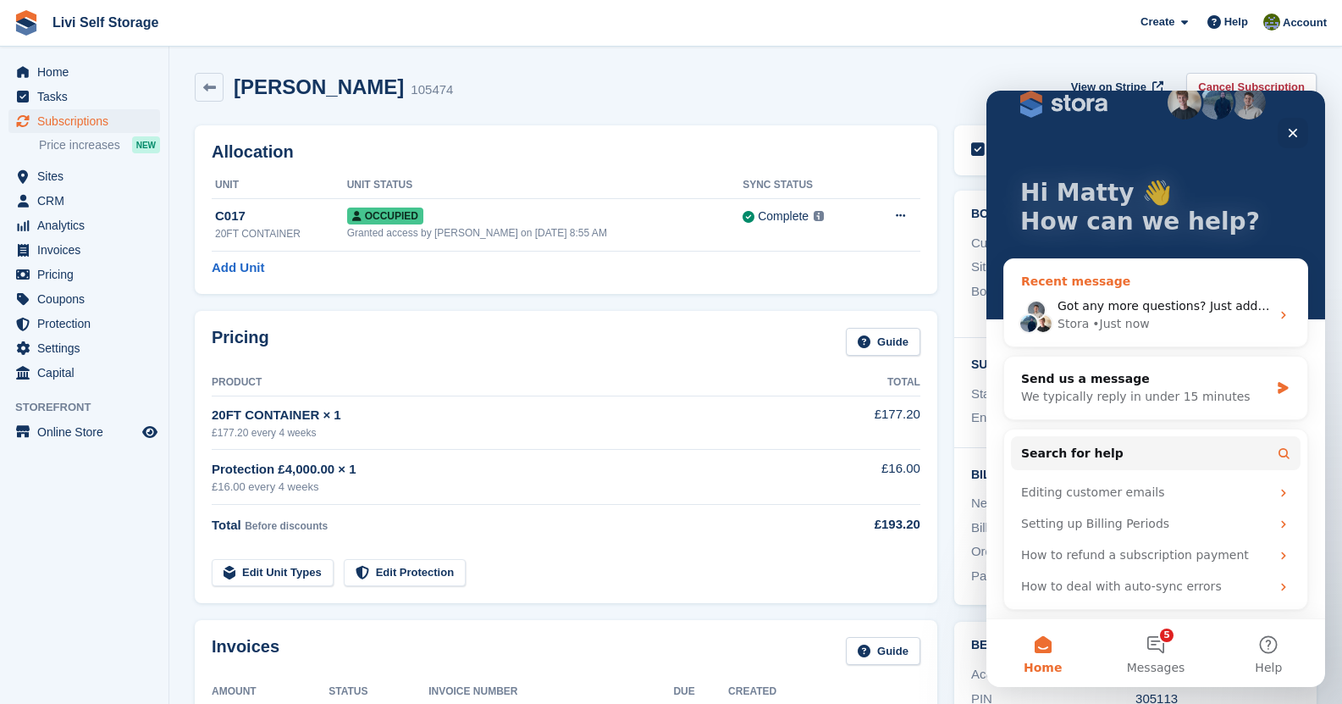
click at [1060, 280] on div "Recent message" at bounding box center [1155, 282] width 269 height 18
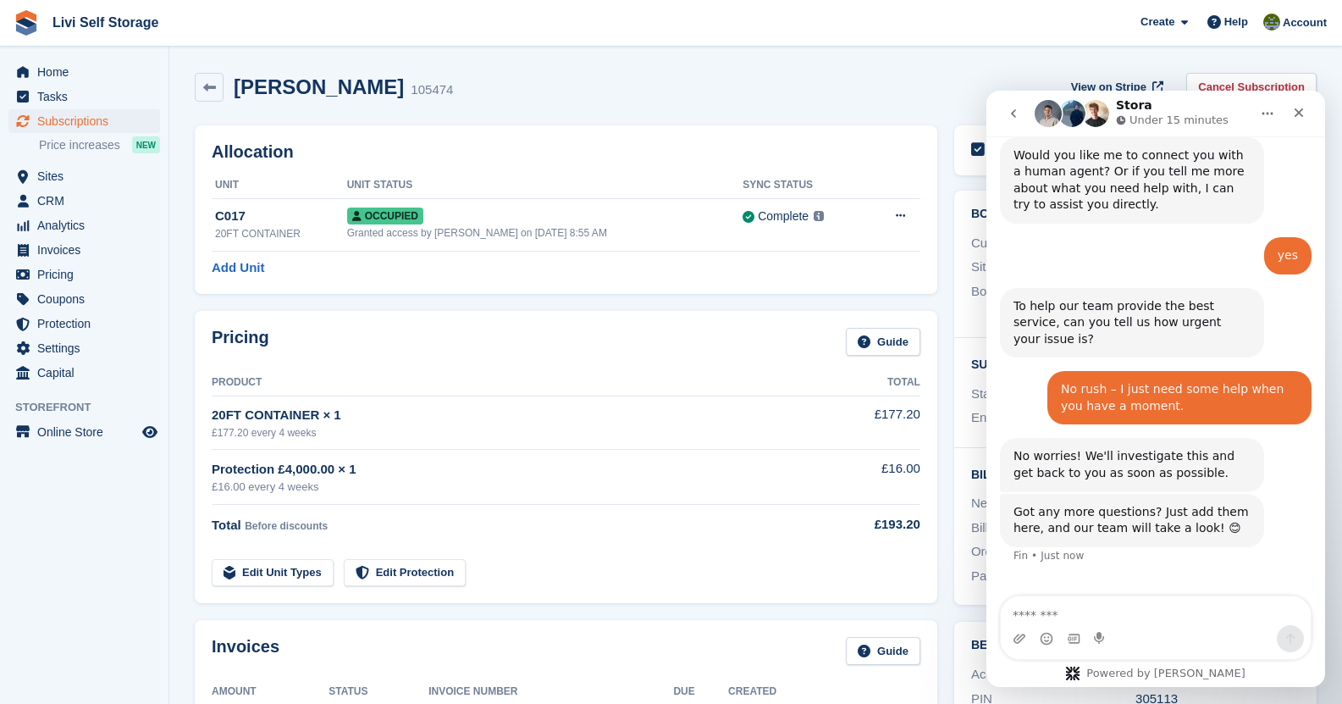
scroll to position [0, 0]
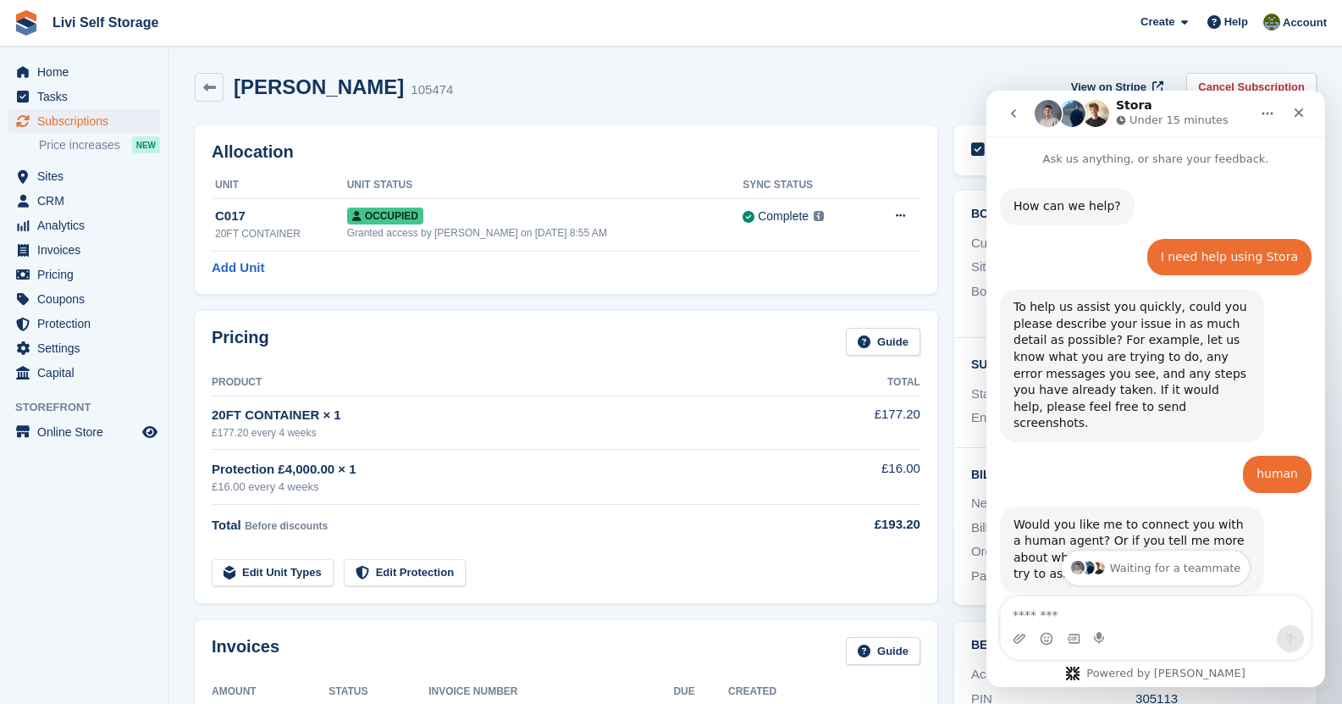
click at [1012, 113] on icon "go back" at bounding box center [1013, 113] width 5 height 8
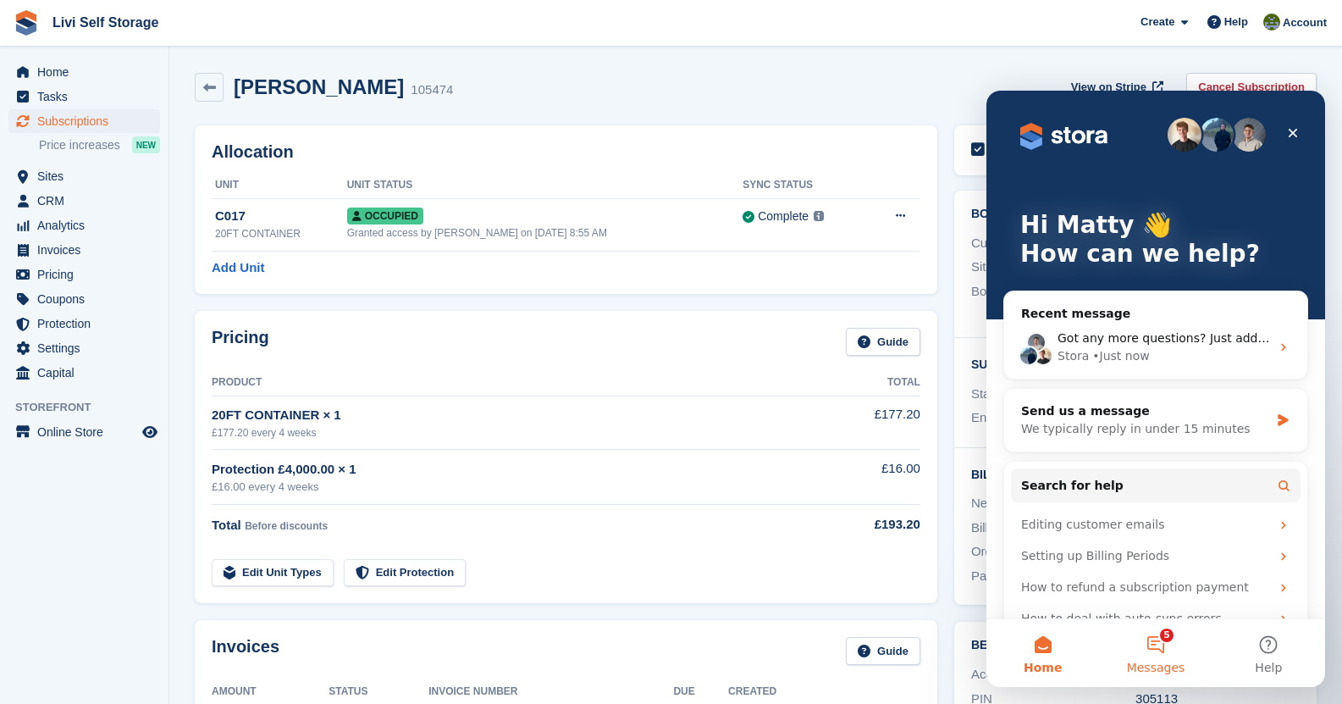
click at [1159, 638] on button "5 Messages" at bounding box center [1155, 653] width 113 height 68
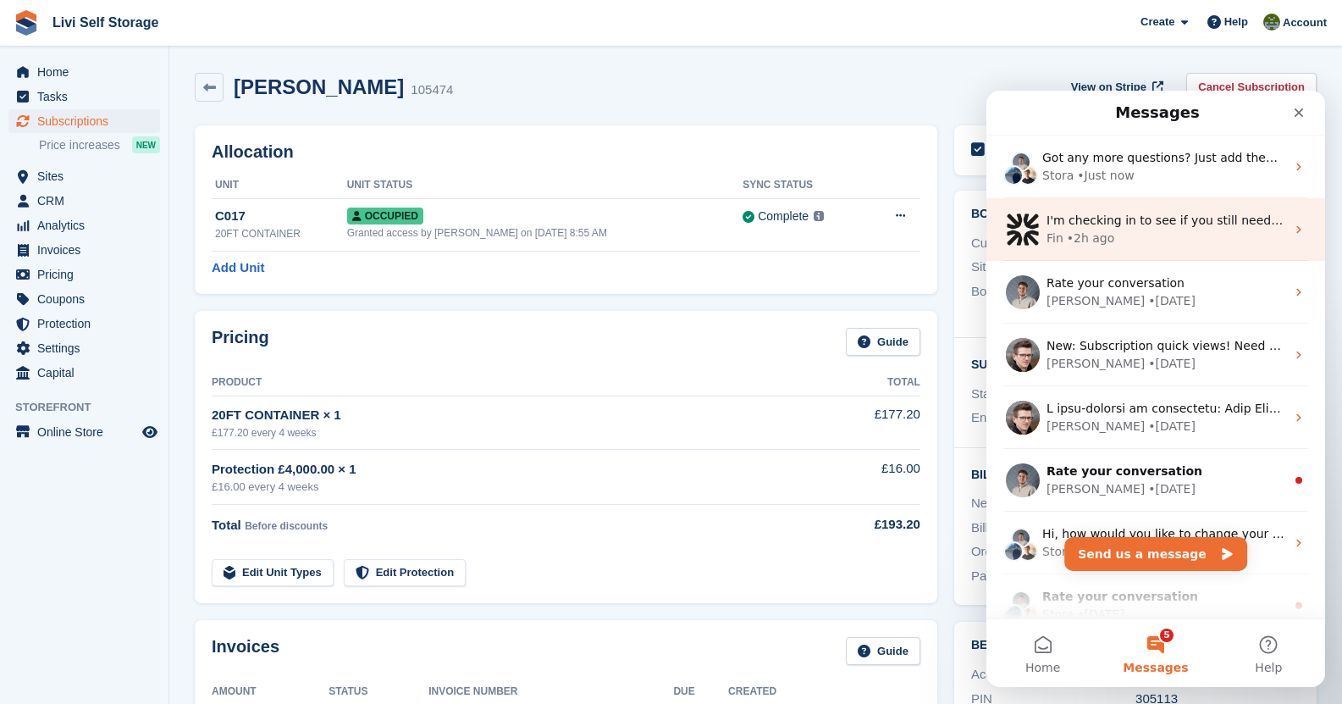
click at [1113, 236] on div "Fin • 2h ago" at bounding box center [1166, 238] width 239 height 18
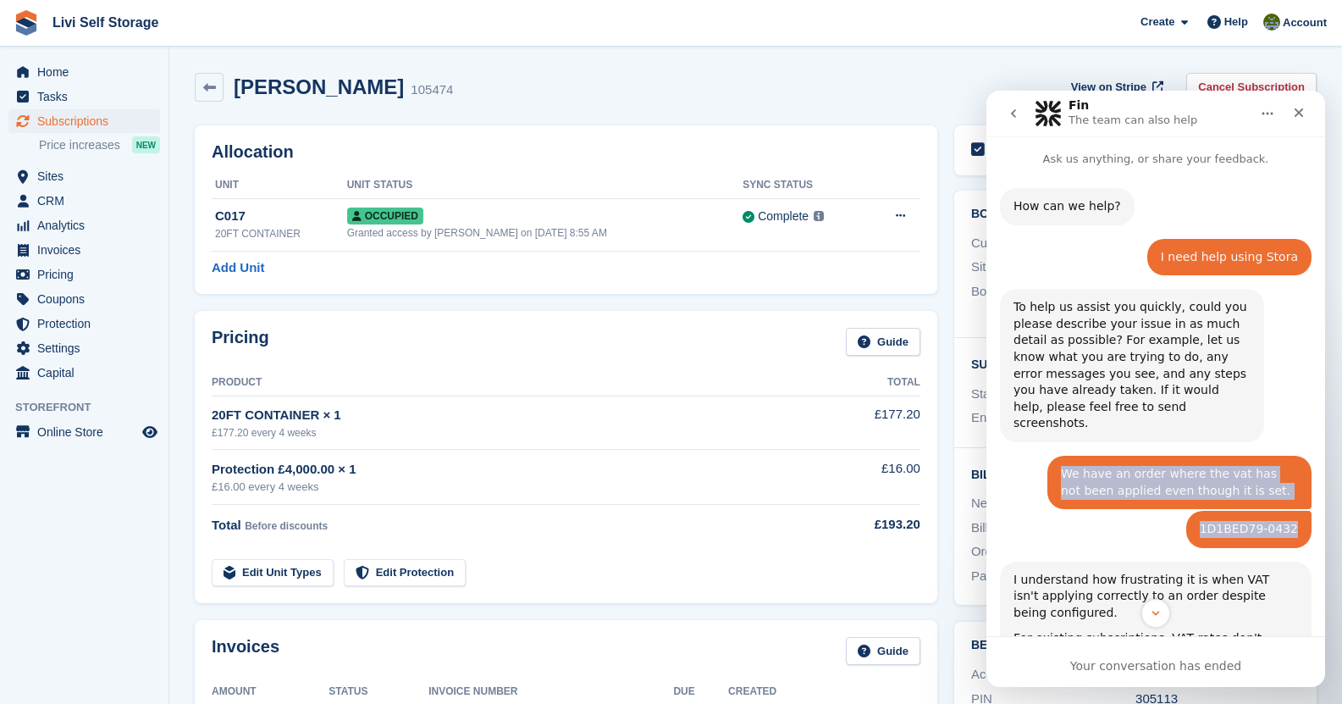
drag, startPoint x: 1052, startPoint y: 457, endPoint x: 1292, endPoint y: 512, distance: 246.7
copy div "We have an order where the vat has not been applied even though it is set. Matt…"
click at [1018, 119] on icon "go back" at bounding box center [1014, 114] width 14 height 14
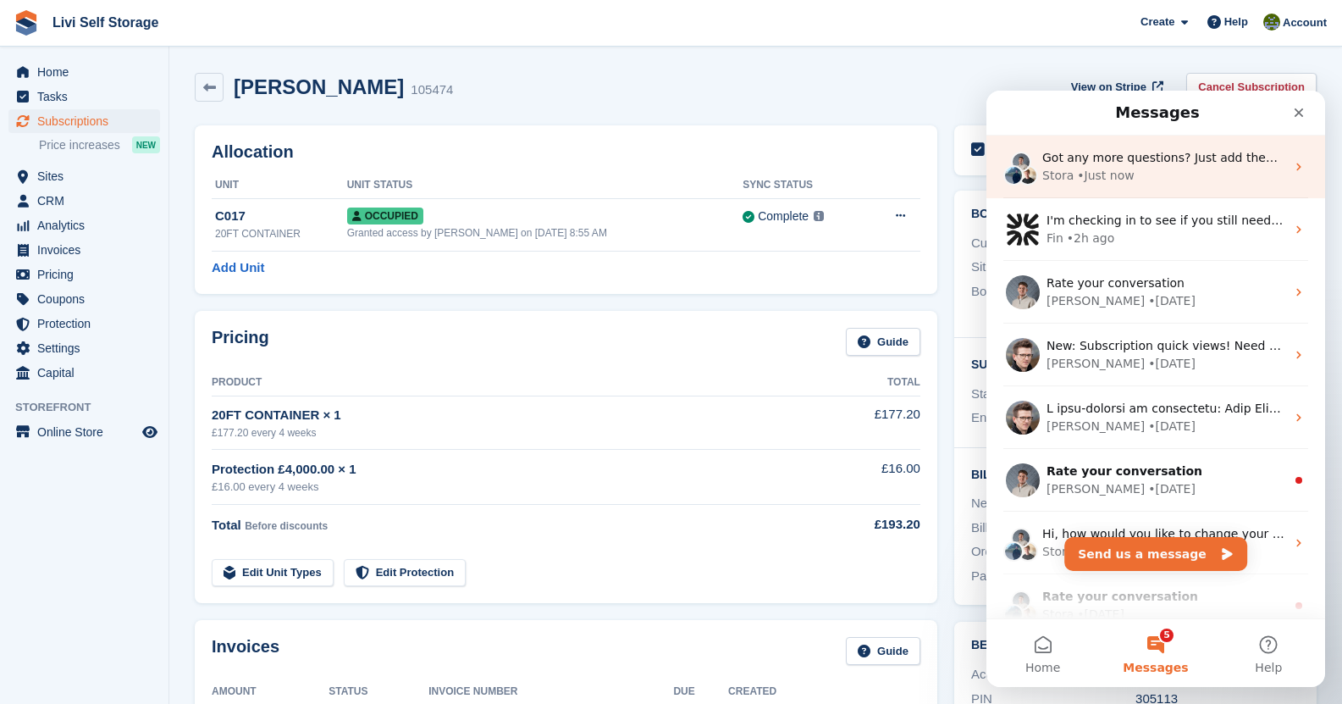
click at [1110, 164] on span "Got any more questions? Just add them here, and our team will take a look! 😊" at bounding box center [1275, 158] width 467 height 14
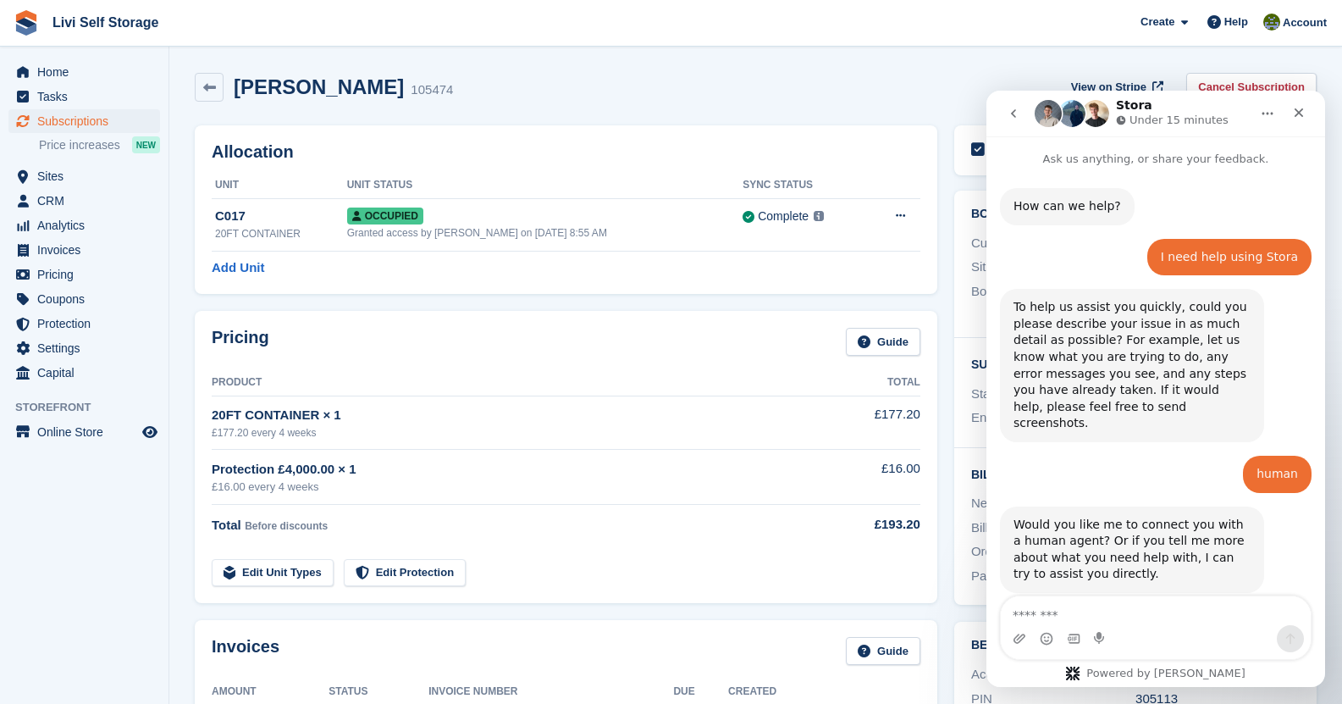
scroll to position [369, 0]
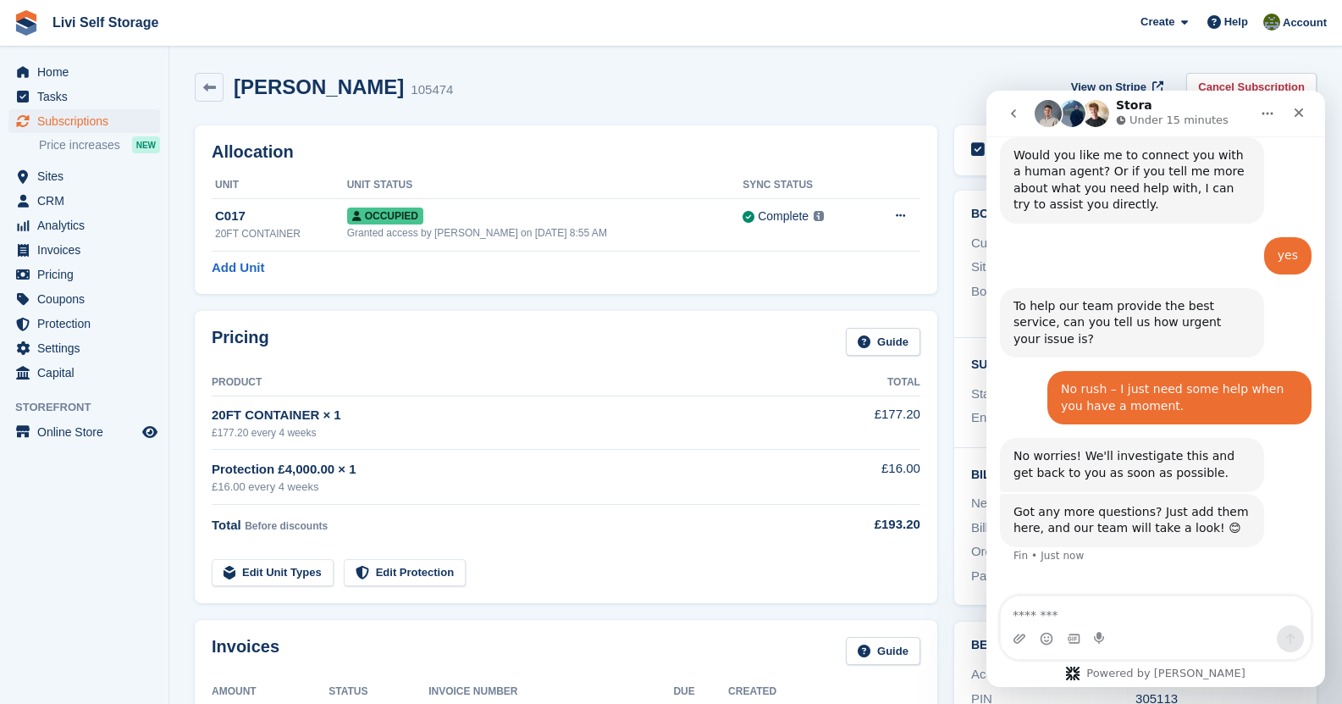
type textarea "**********"
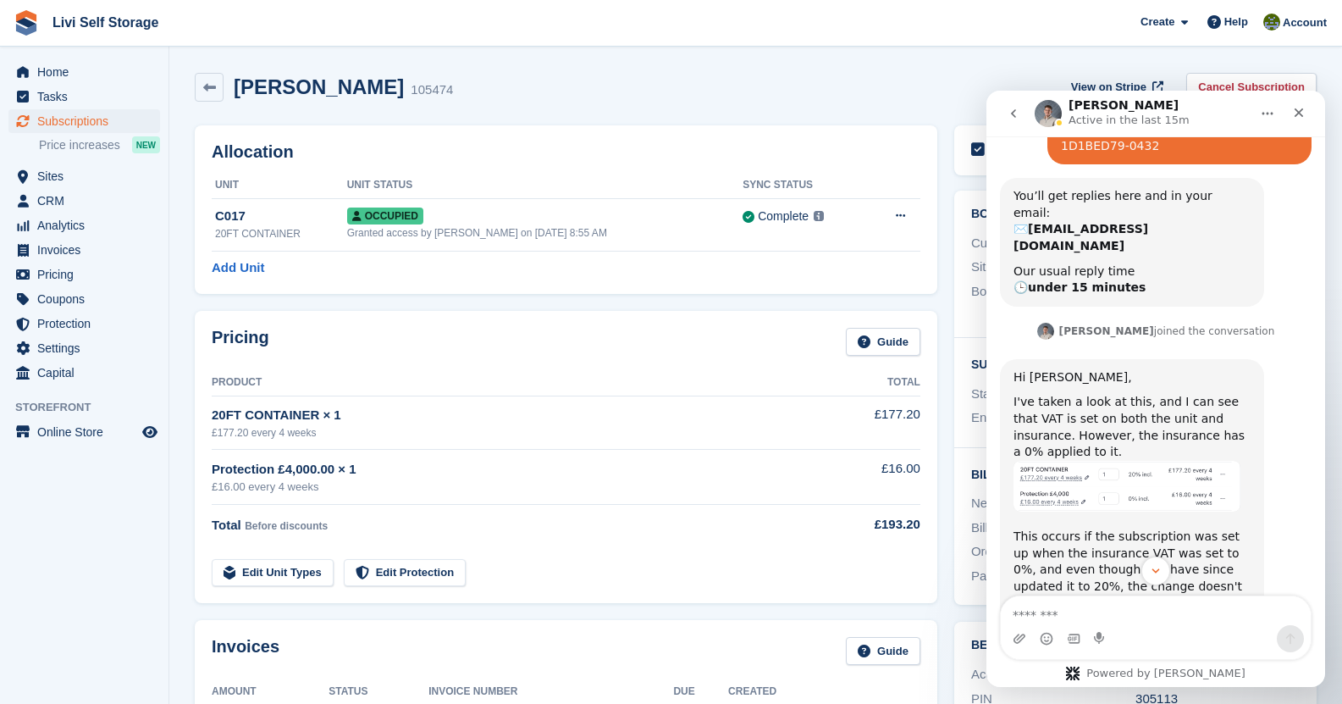
scroll to position [871, 0]
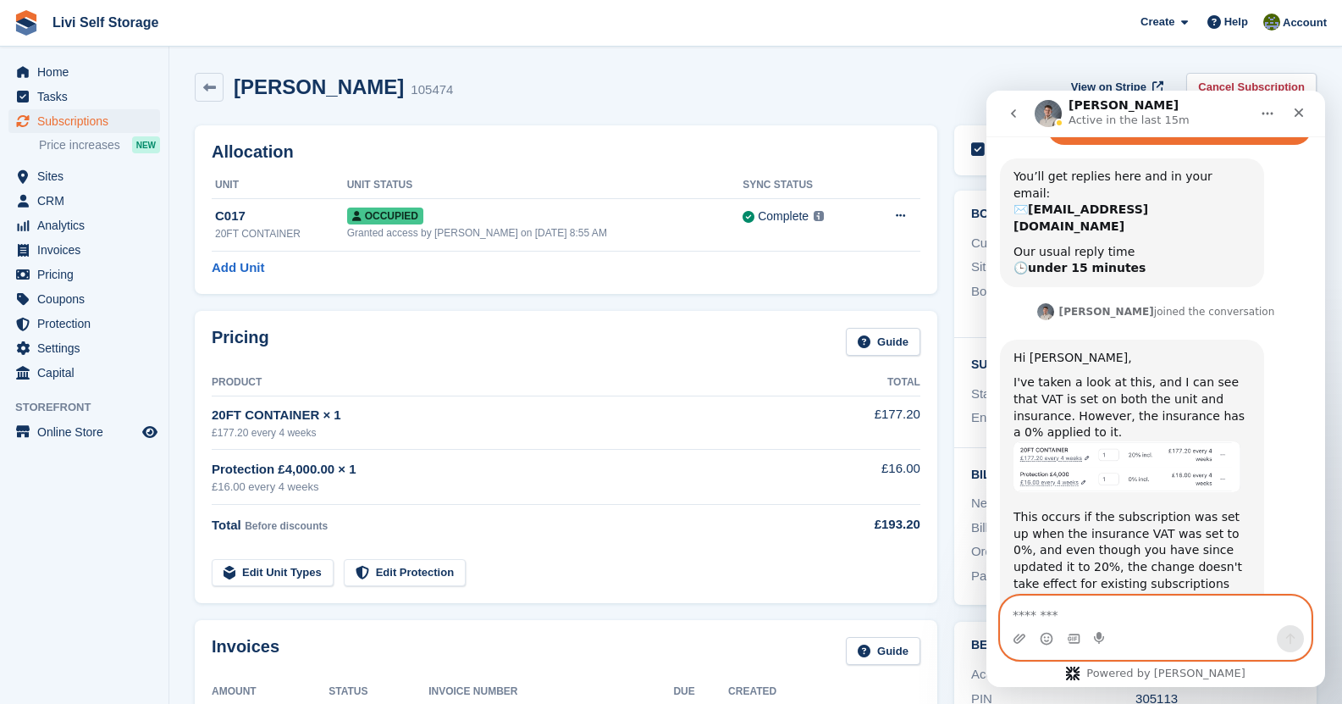
click at [1134, 610] on textarea "Message…" at bounding box center [1156, 610] width 310 height 29
type textarea "**********"
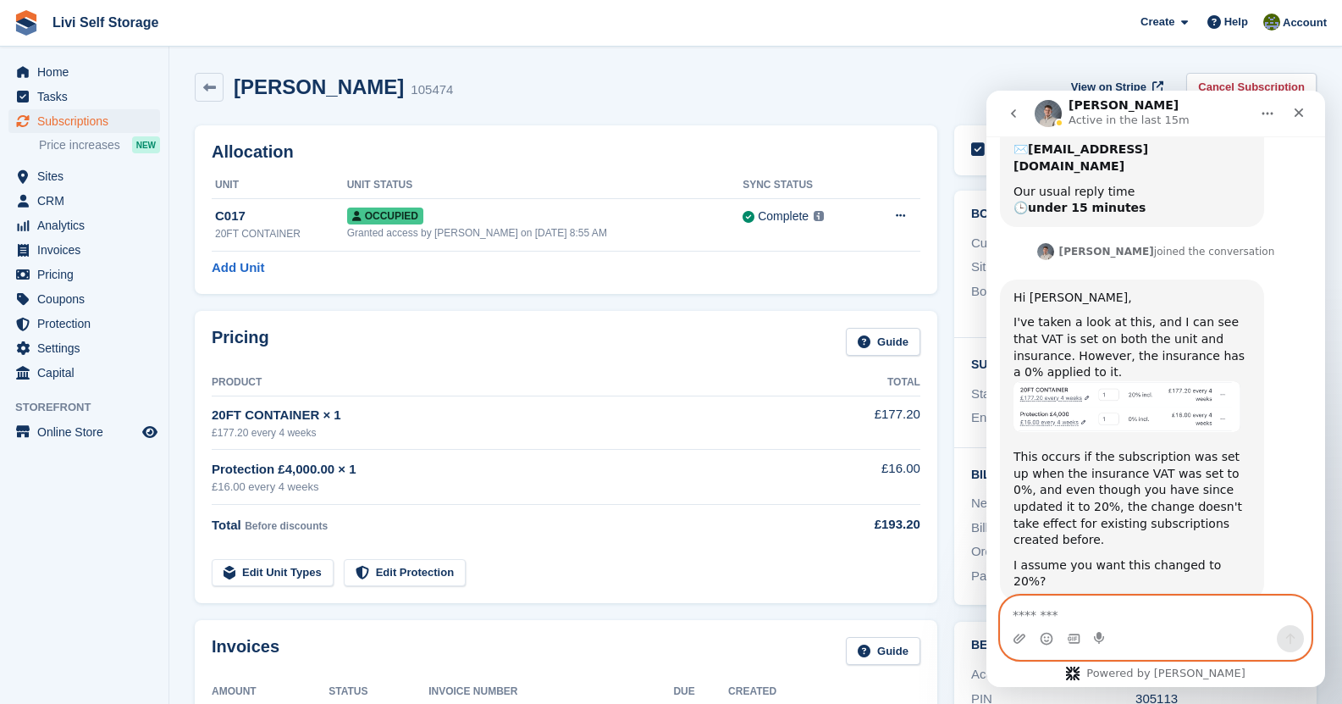
scroll to position [938, 0]
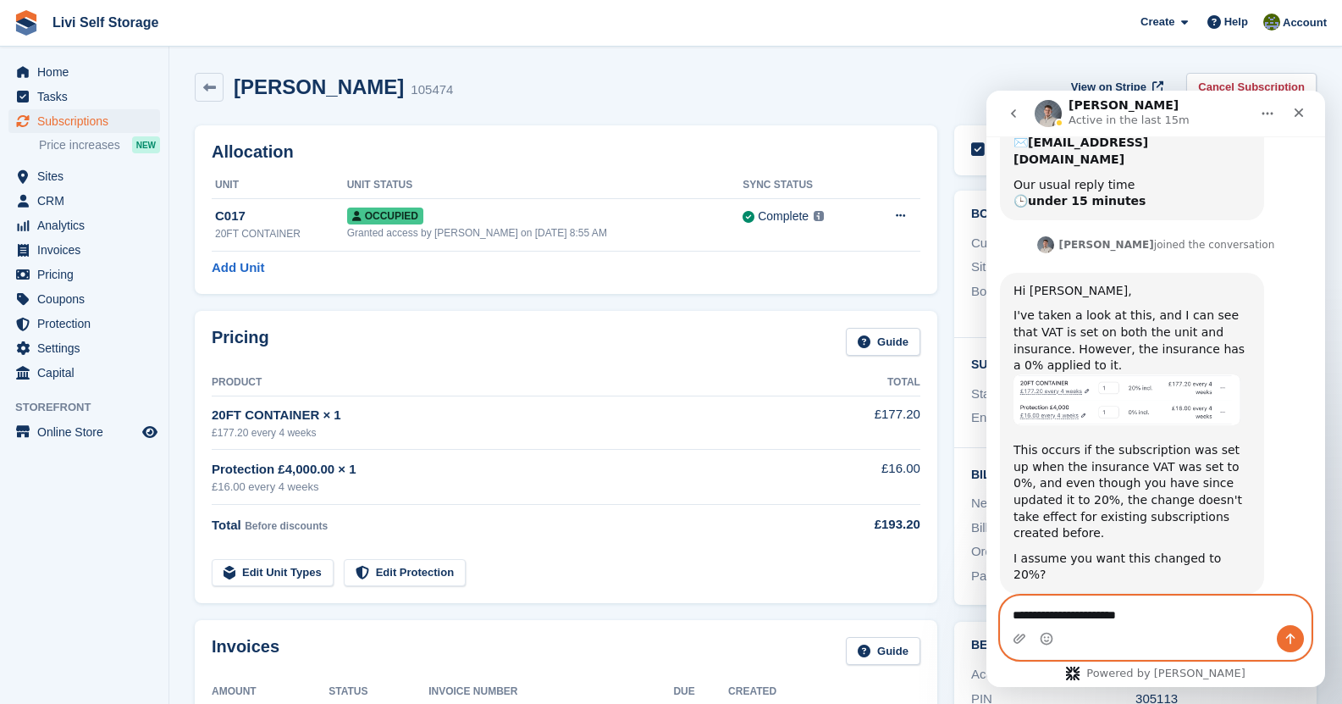
type textarea "**********"
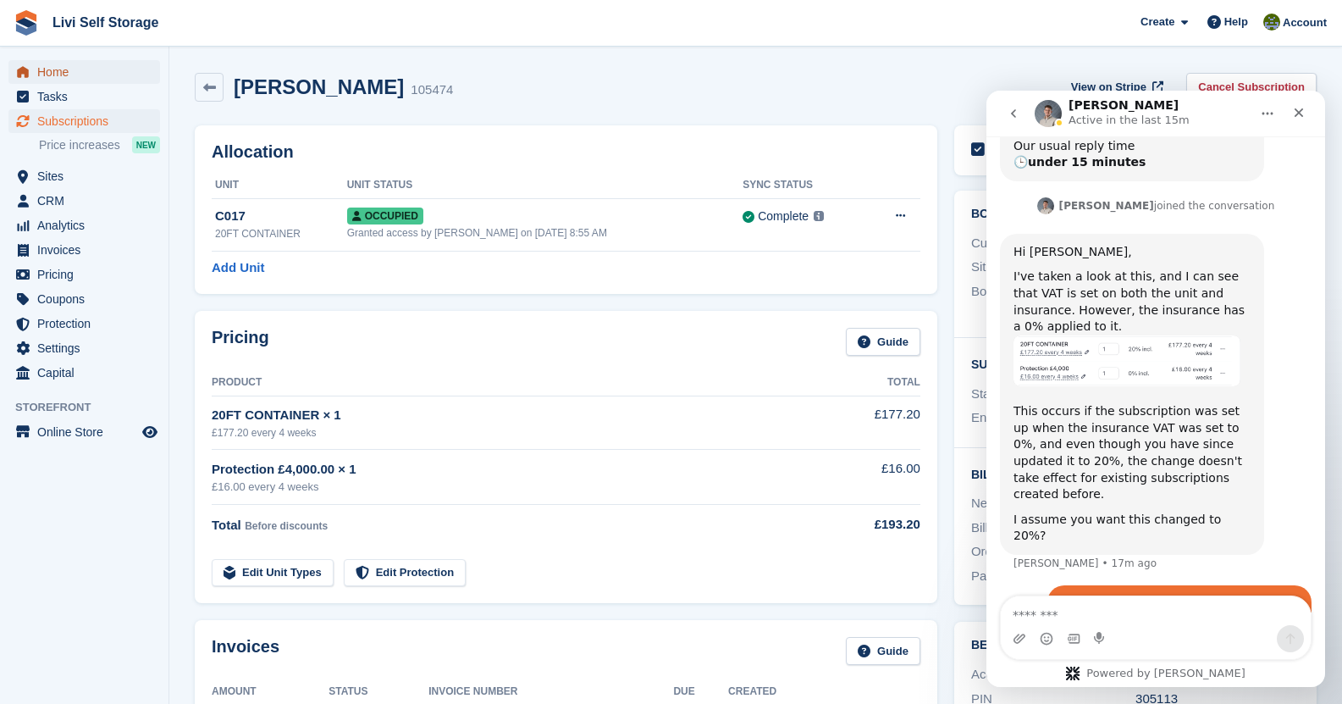
click at [58, 78] on span "Home" at bounding box center [88, 72] width 102 height 24
